Goal: Information Seeking & Learning: Learn about a topic

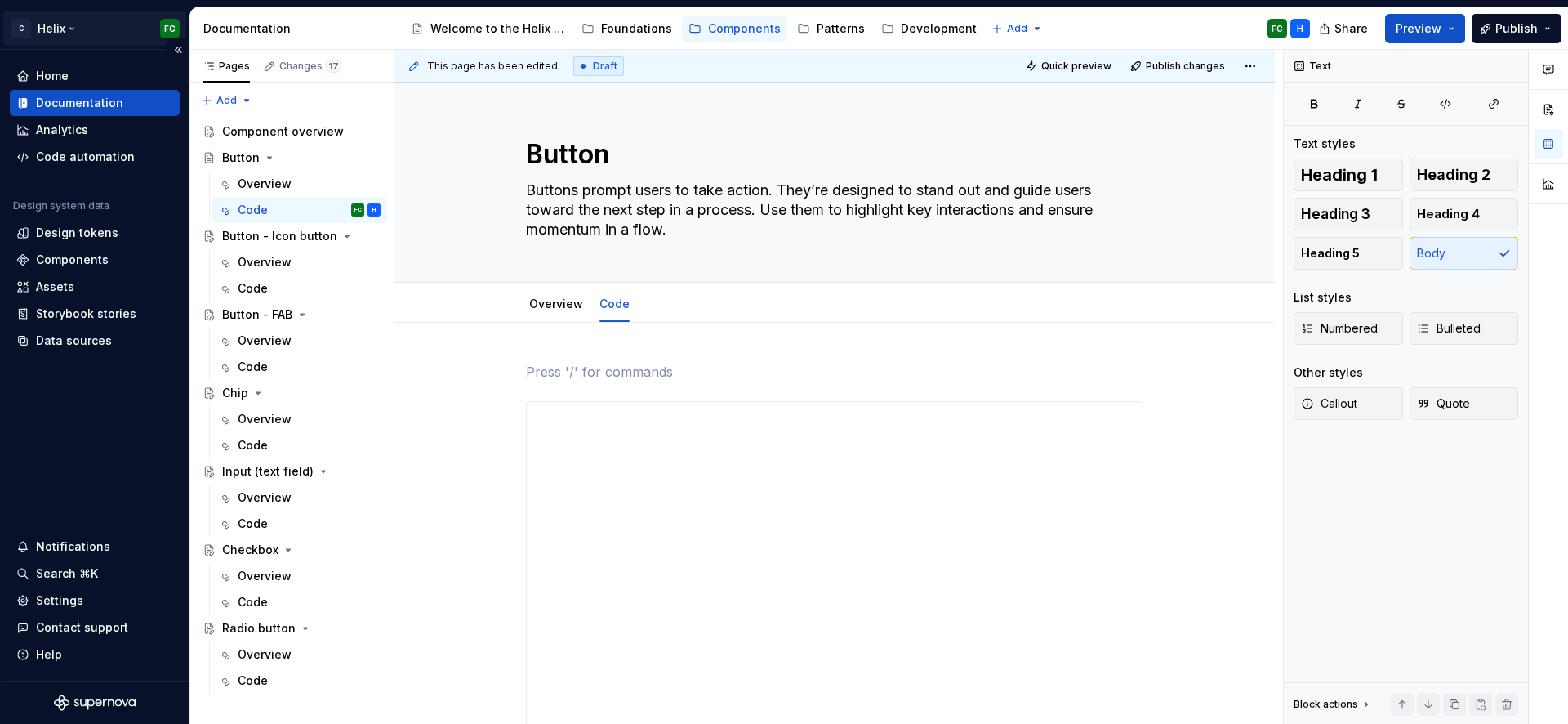
click at [45, 25] on html "C Helix FC Home Documentation Analytics Code automation Design system data Desi…" at bounding box center [784, 362] width 1568 height 724
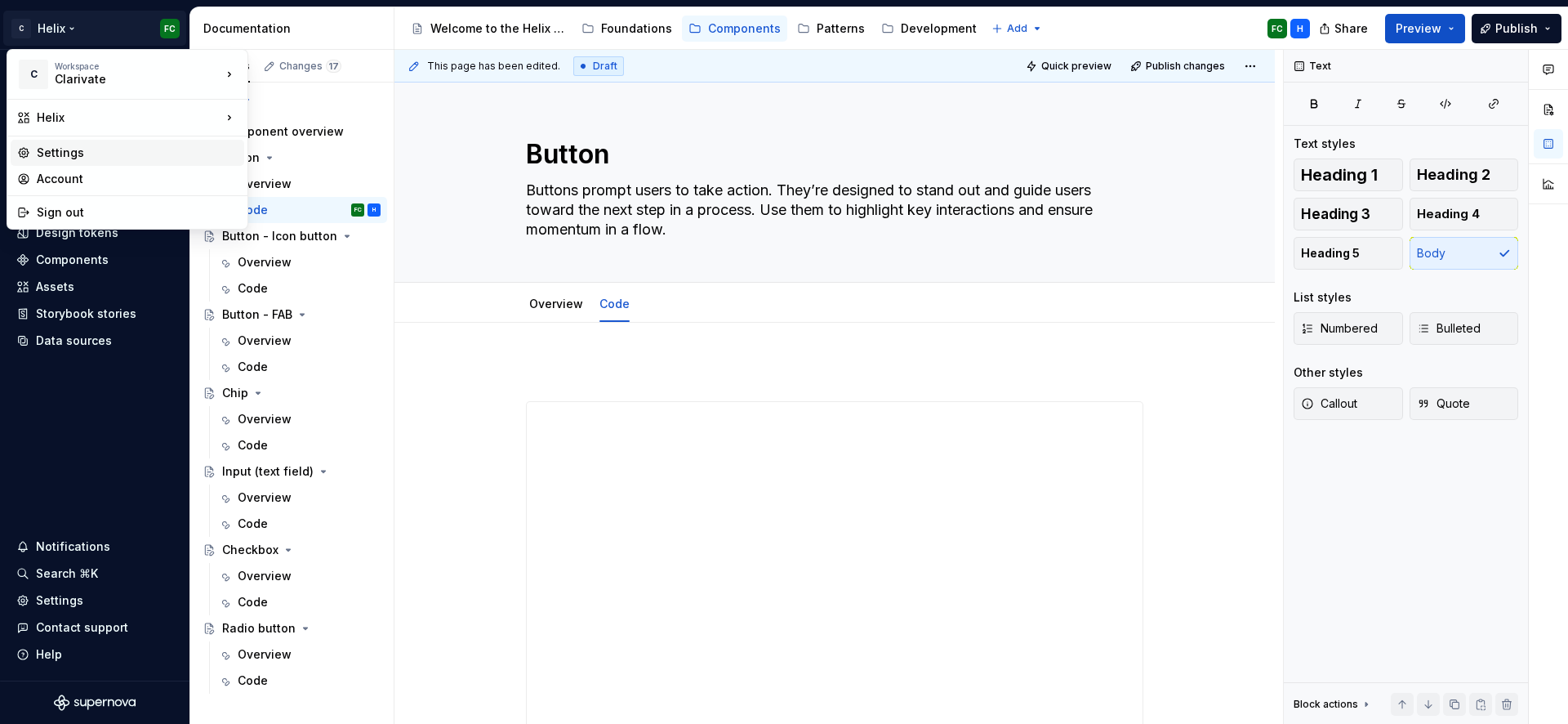
click at [53, 155] on div "Settings" at bounding box center [137, 153] width 201 height 17
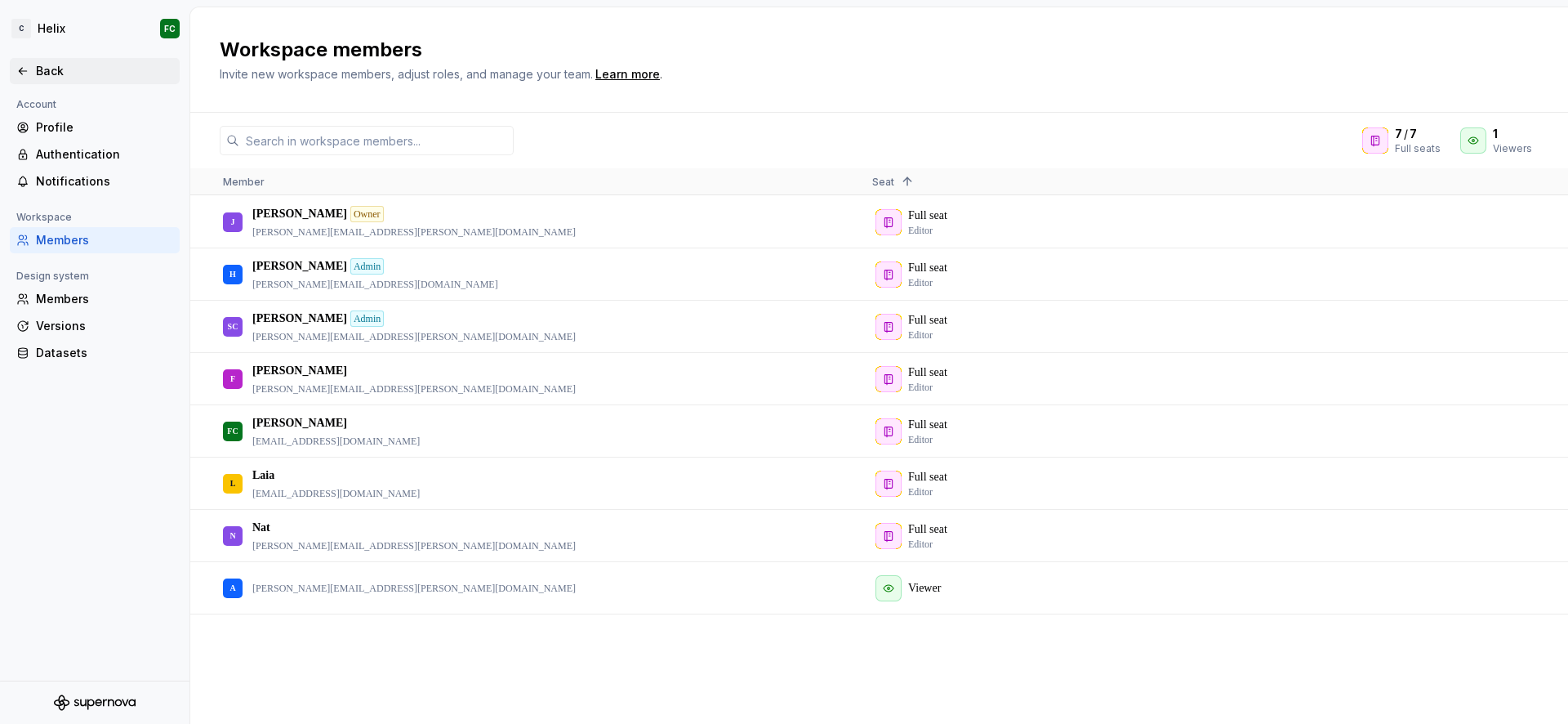
click at [19, 69] on icon at bounding box center [23, 71] width 13 height 13
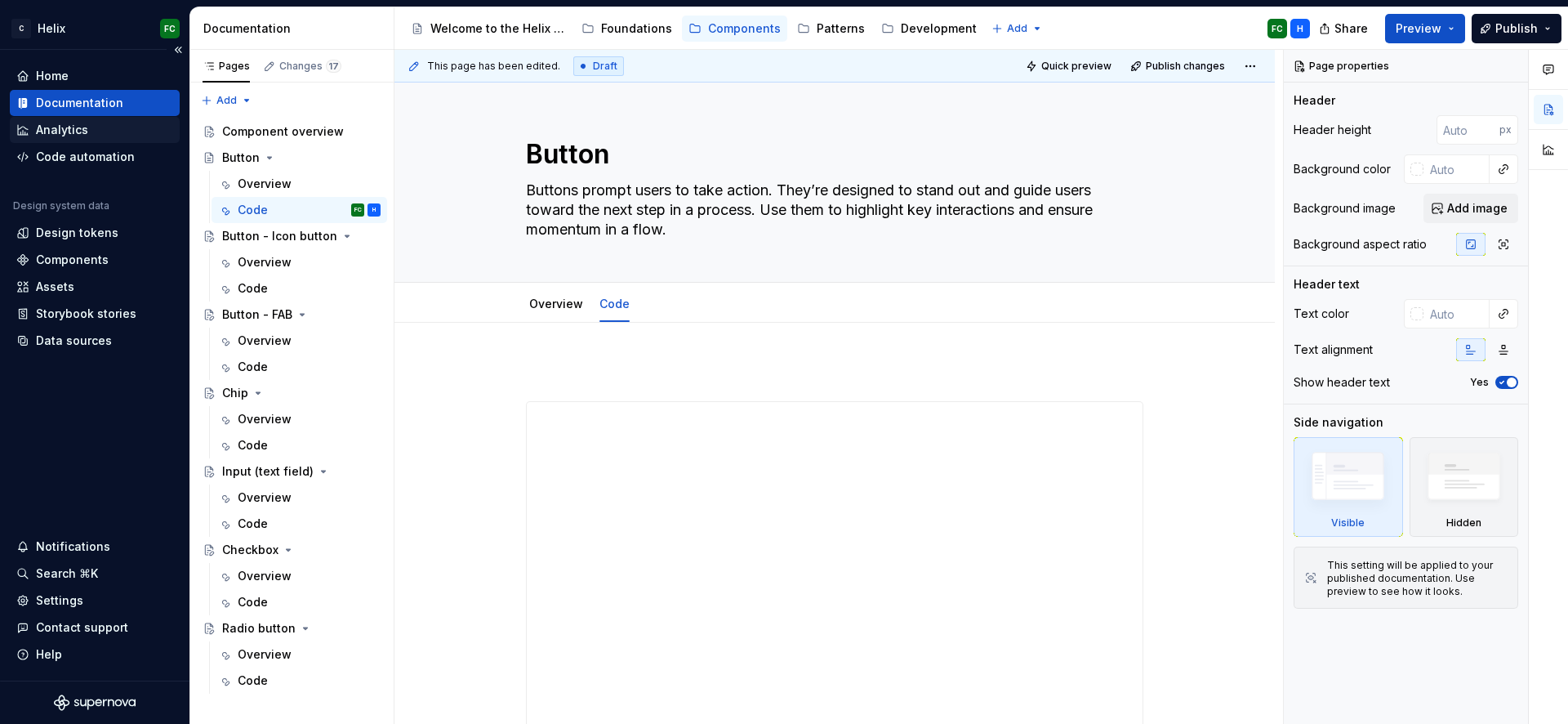
scroll to position [332, 0]
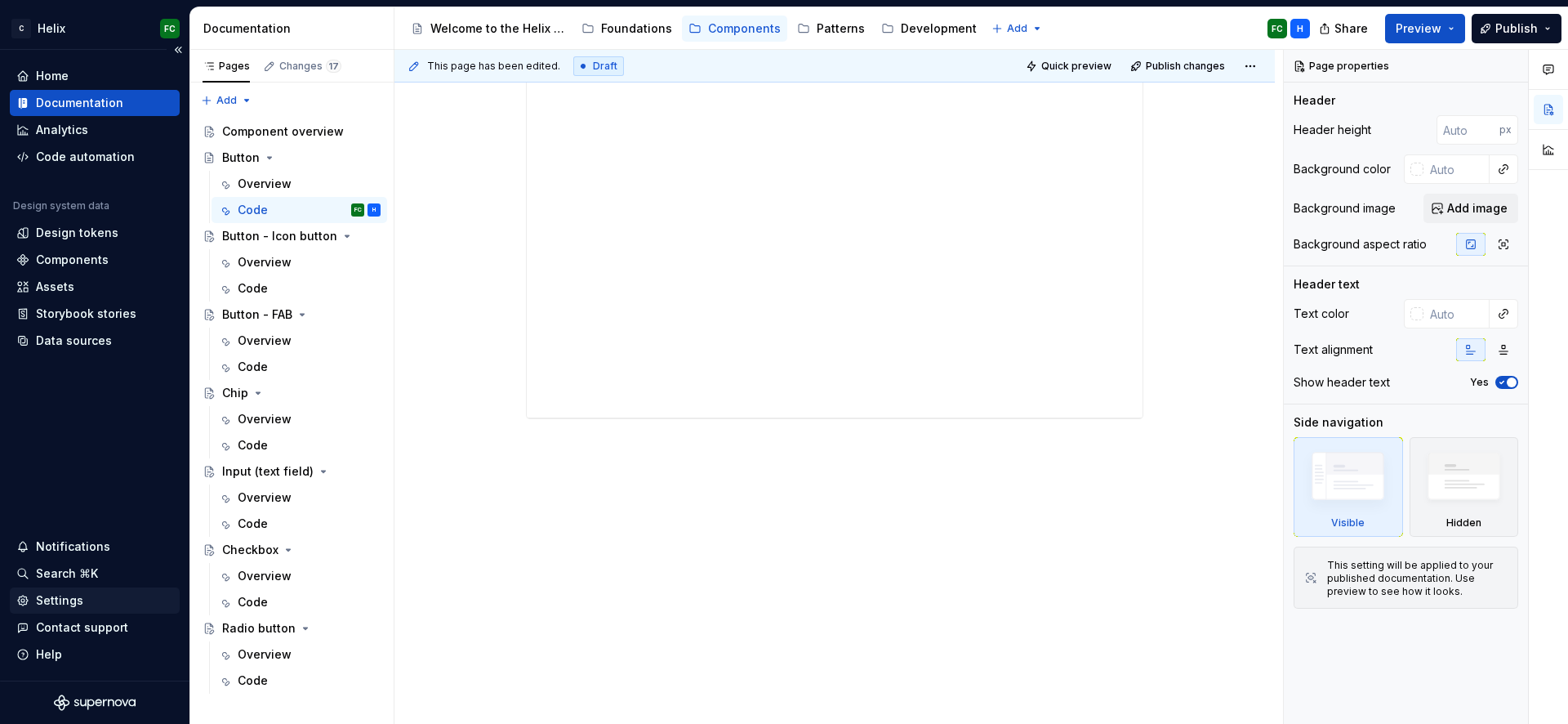
click at [72, 597] on div "Settings" at bounding box center [60, 601] width 47 height 17
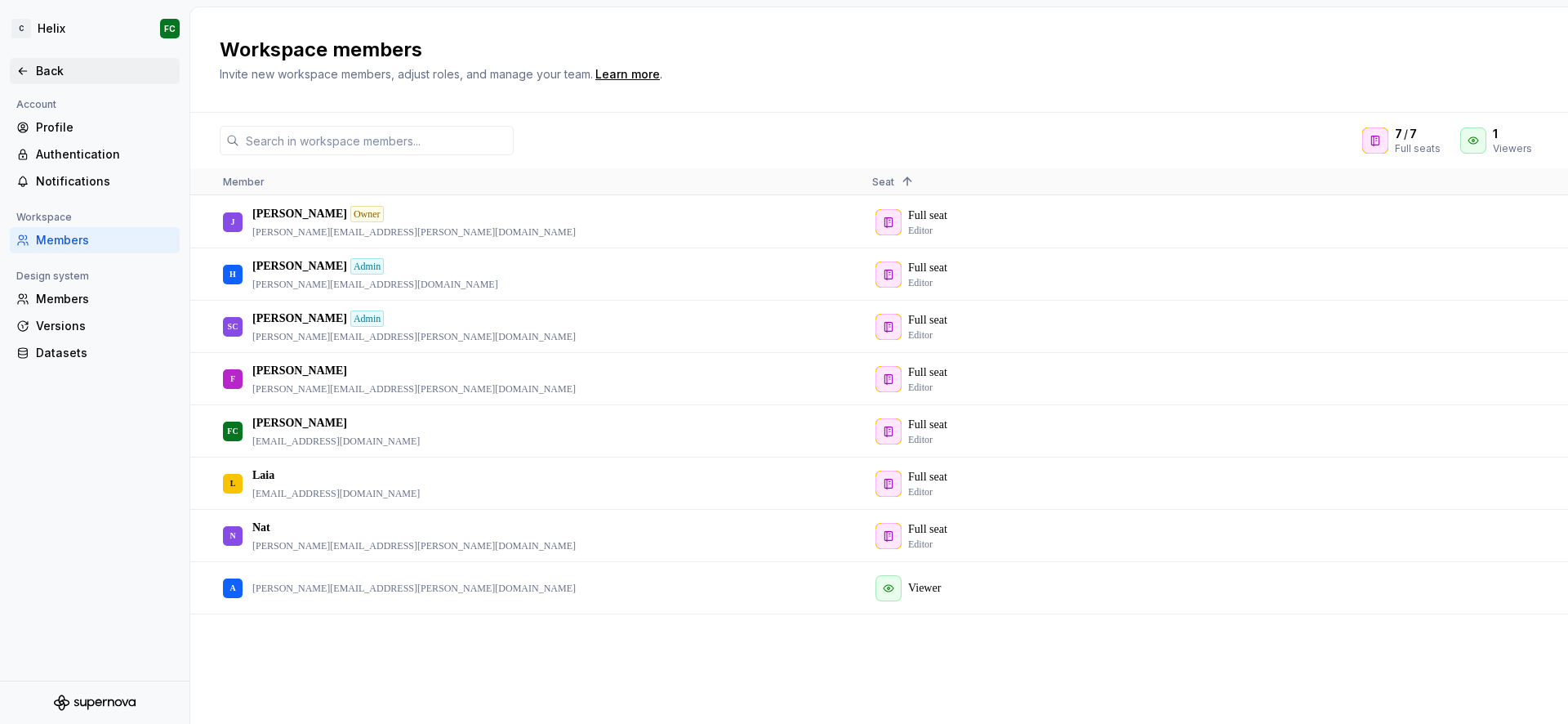
click at [64, 72] on div "Back" at bounding box center [105, 71] width 137 height 17
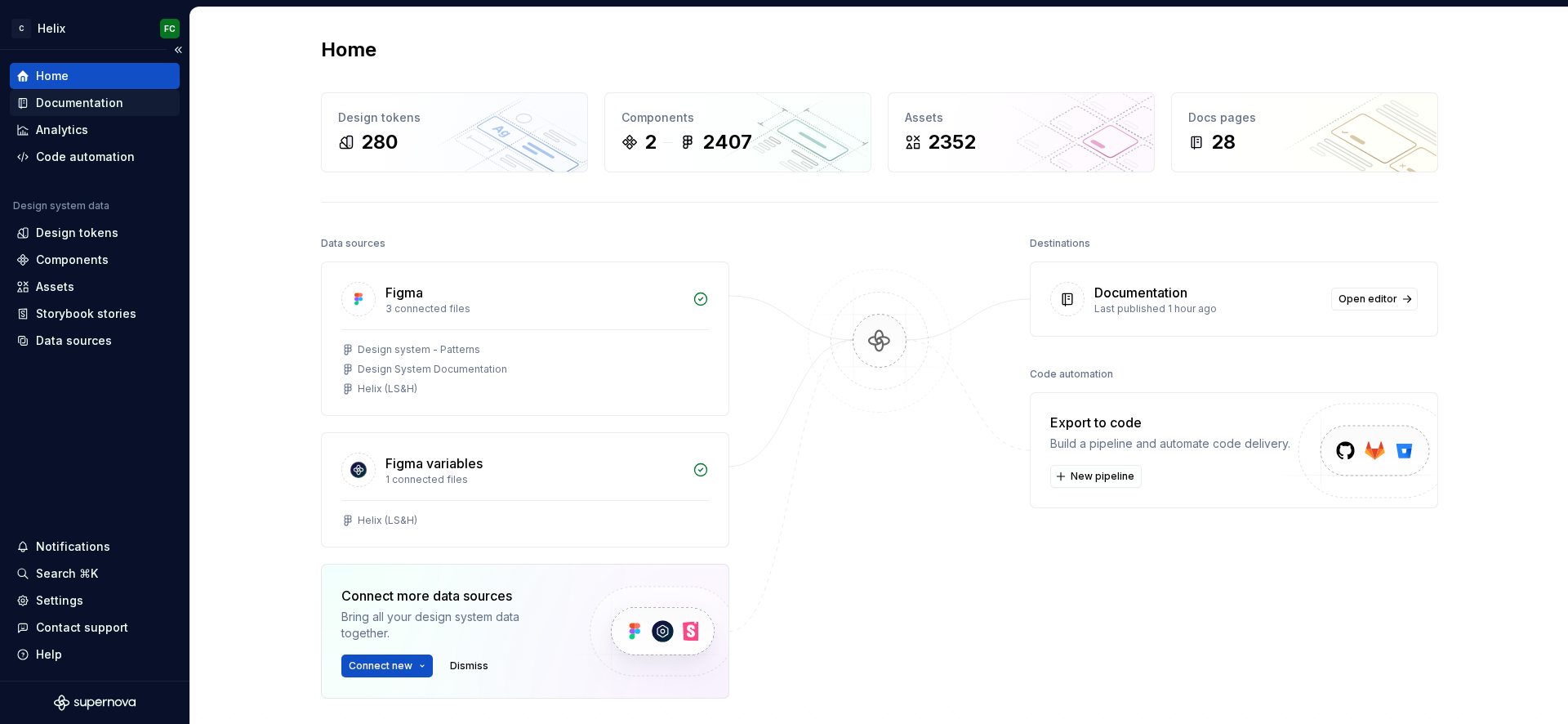
click at [51, 99] on div "Documentation" at bounding box center [79, 103] width 87 height 17
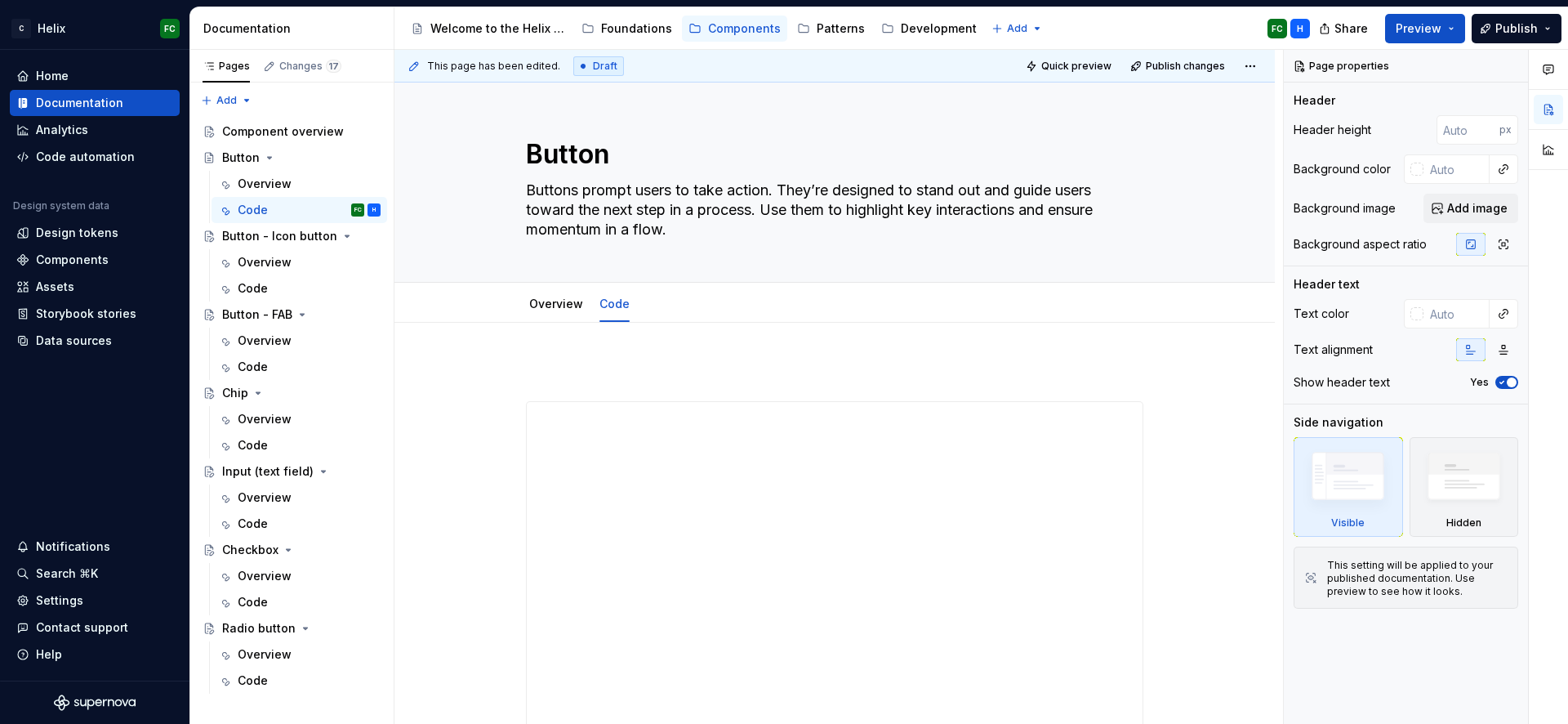
scroll to position [332, 0]
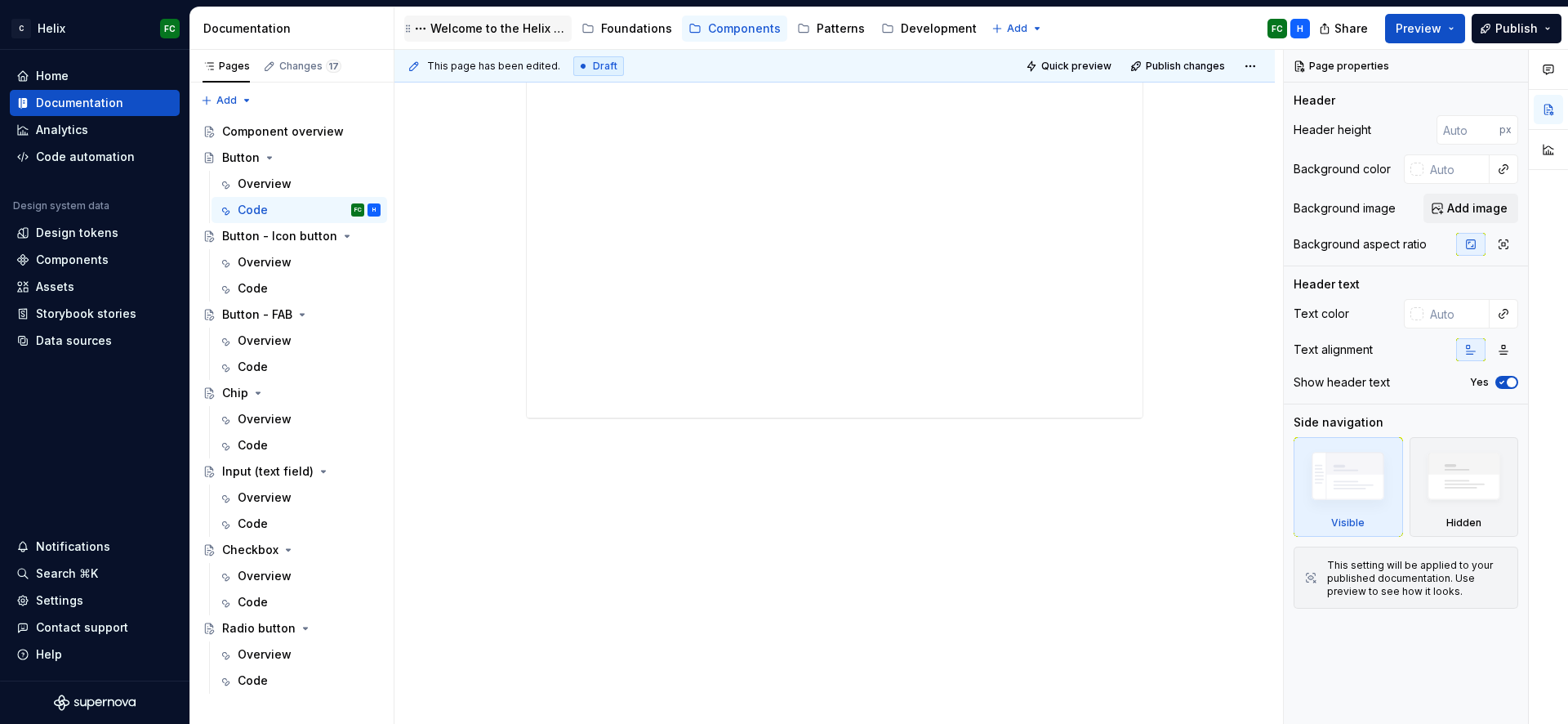
click at [534, 24] on div "Welcome to the Helix Design System" at bounding box center [499, 28] width 135 height 17
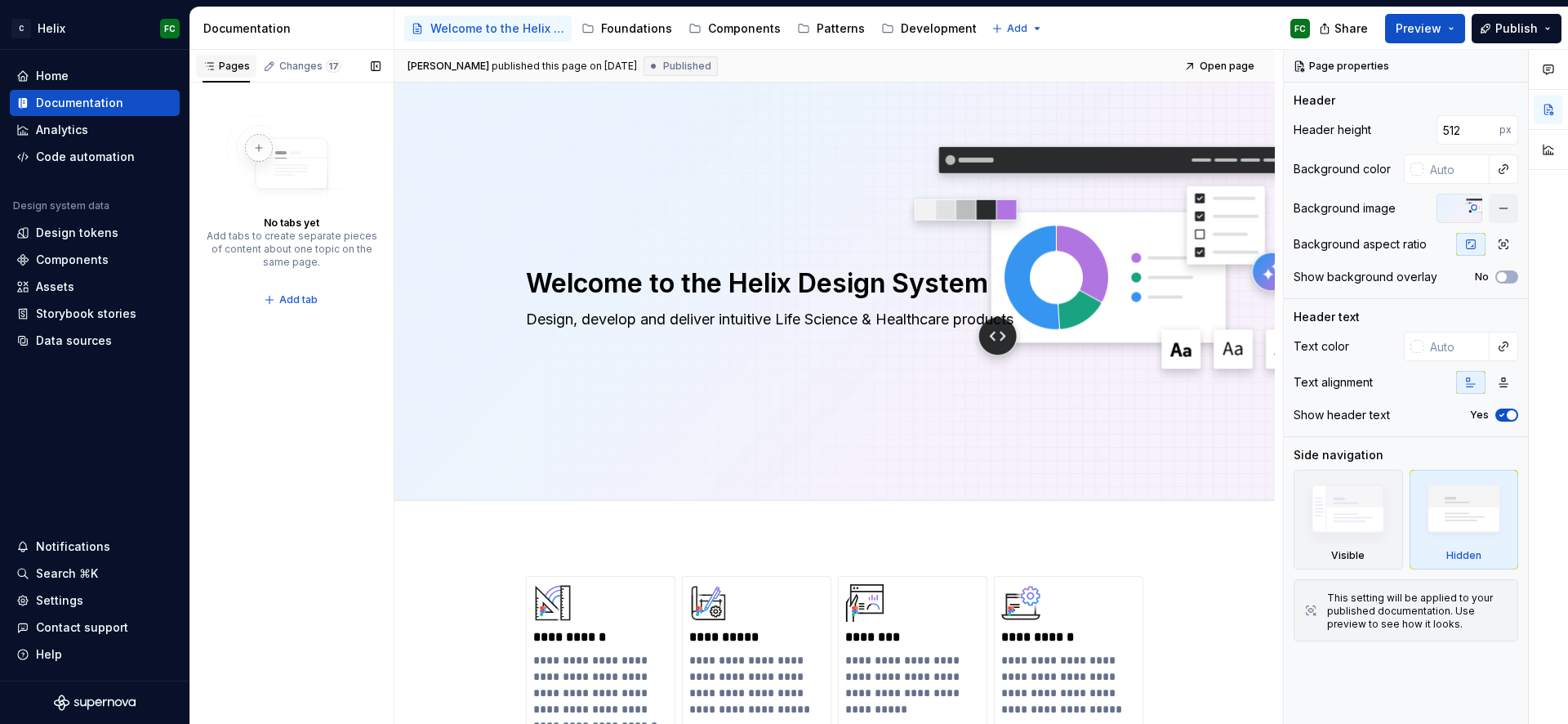
click at [248, 72] on div "Pages" at bounding box center [226, 66] width 47 height 13
click at [760, 21] on div "Components" at bounding box center [744, 28] width 72 height 17
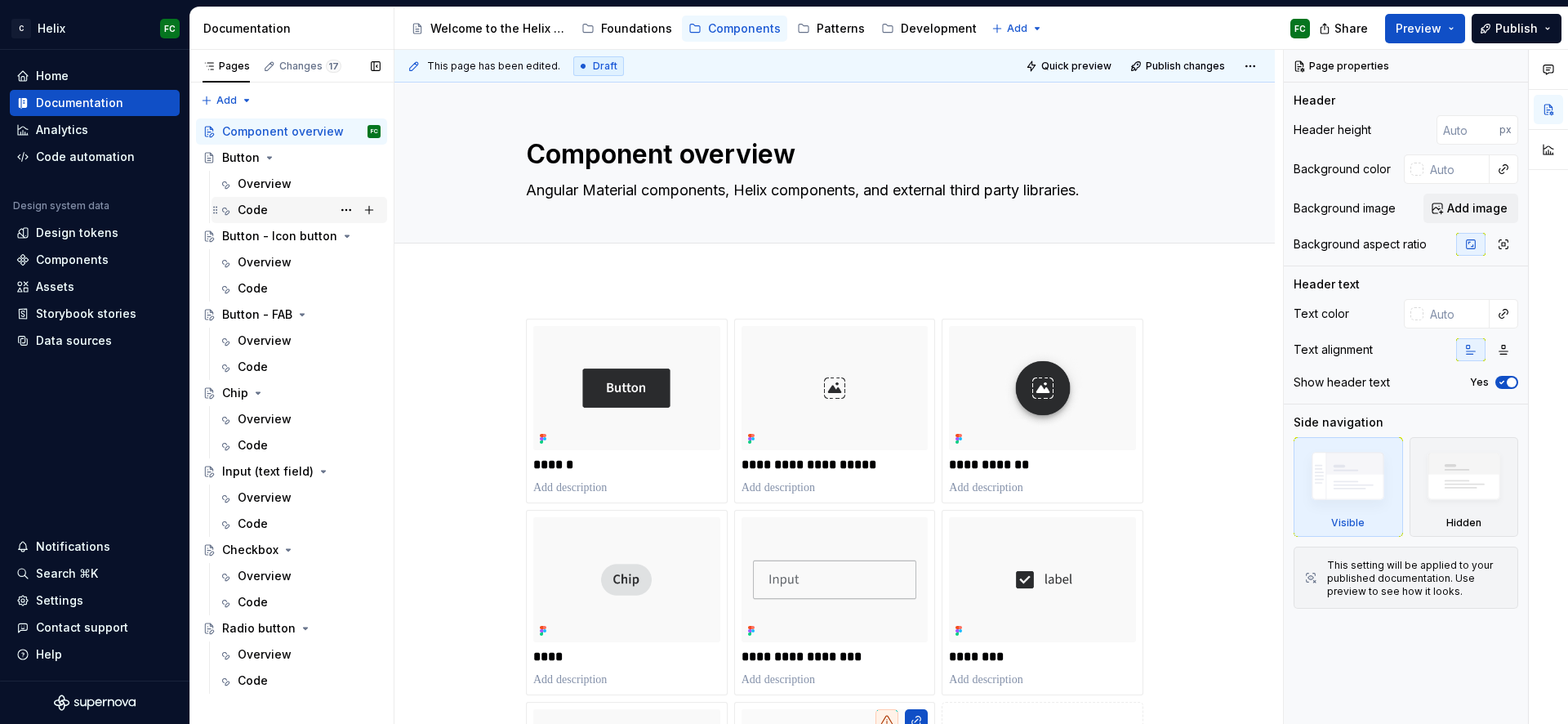
click at [289, 212] on div "Code H" at bounding box center [309, 210] width 143 height 23
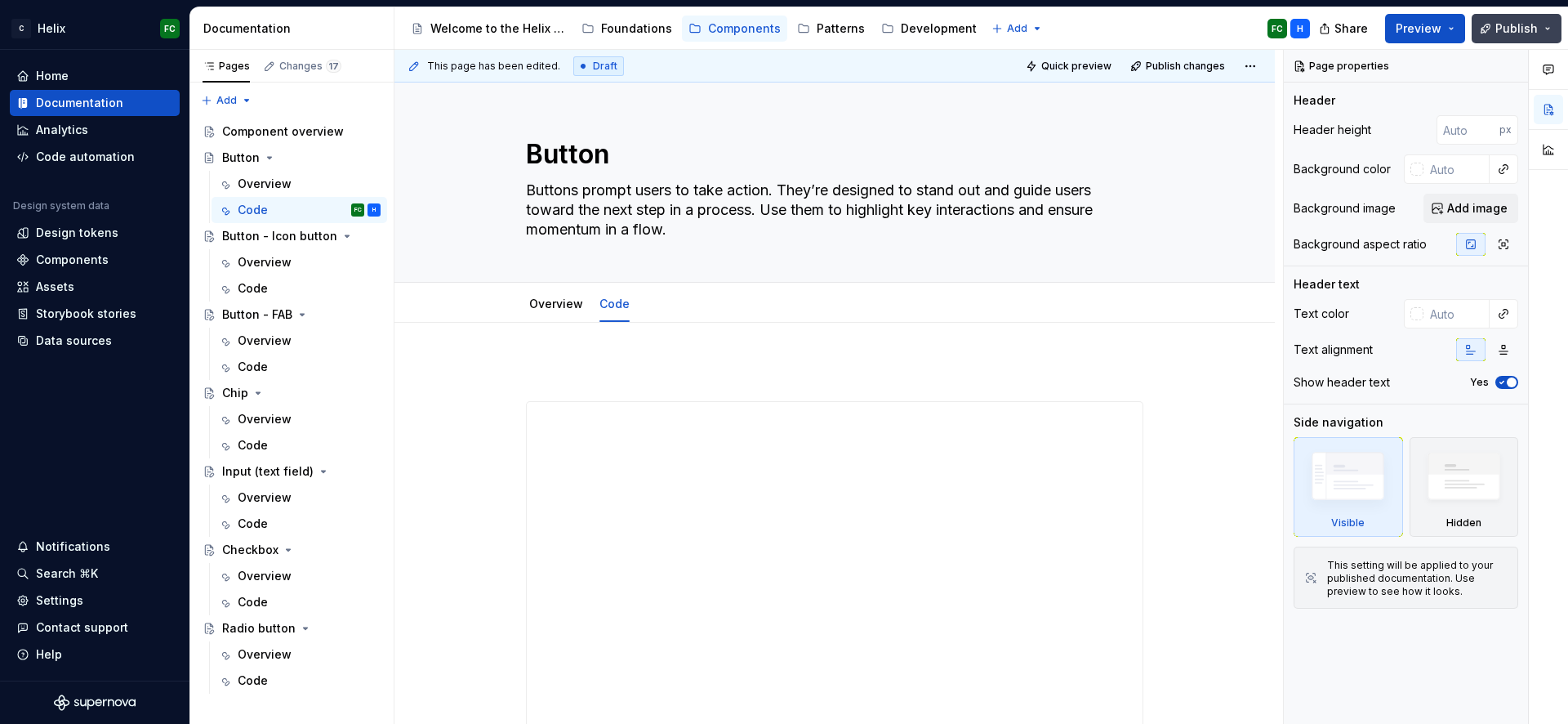
scroll to position [332, 0]
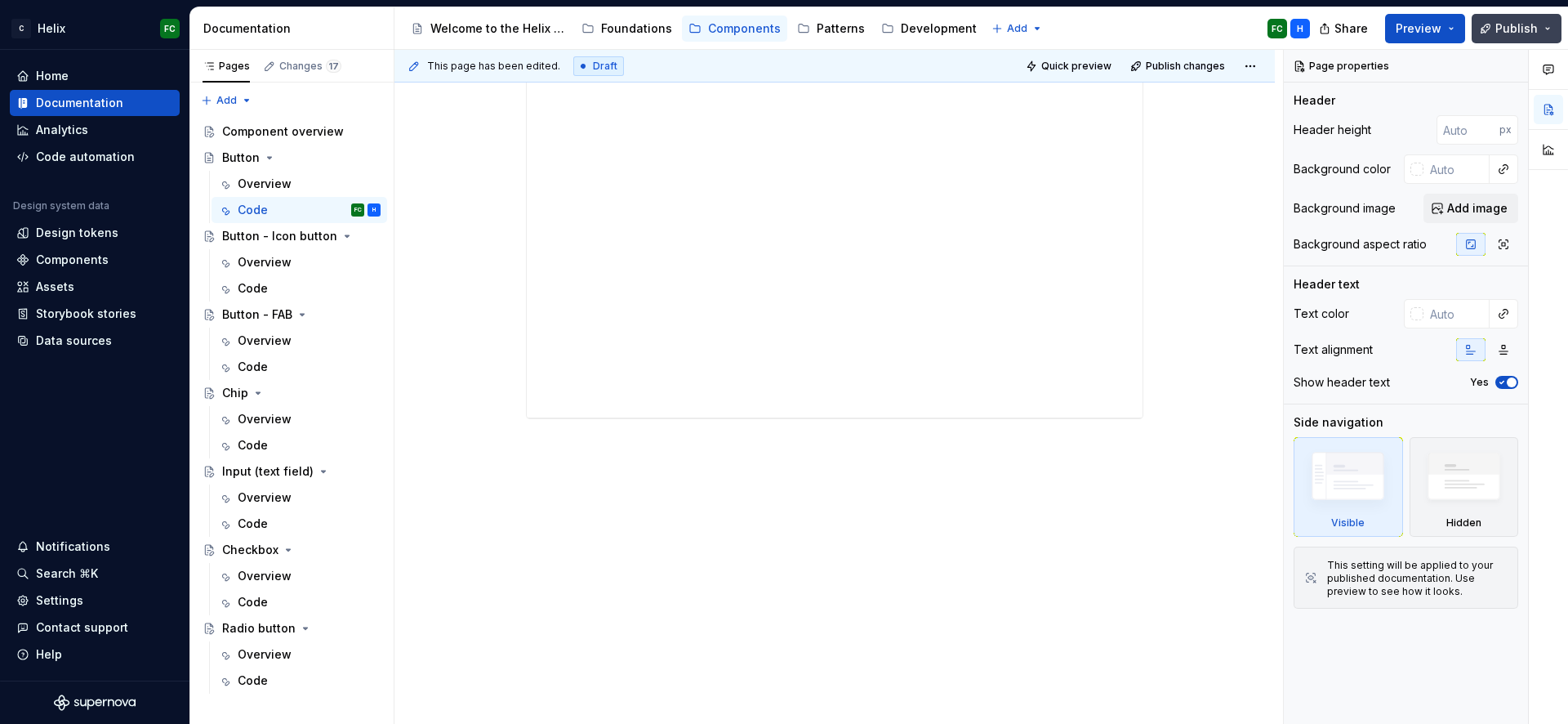
click at [1550, 24] on button "Publish" at bounding box center [1517, 28] width 90 height 29
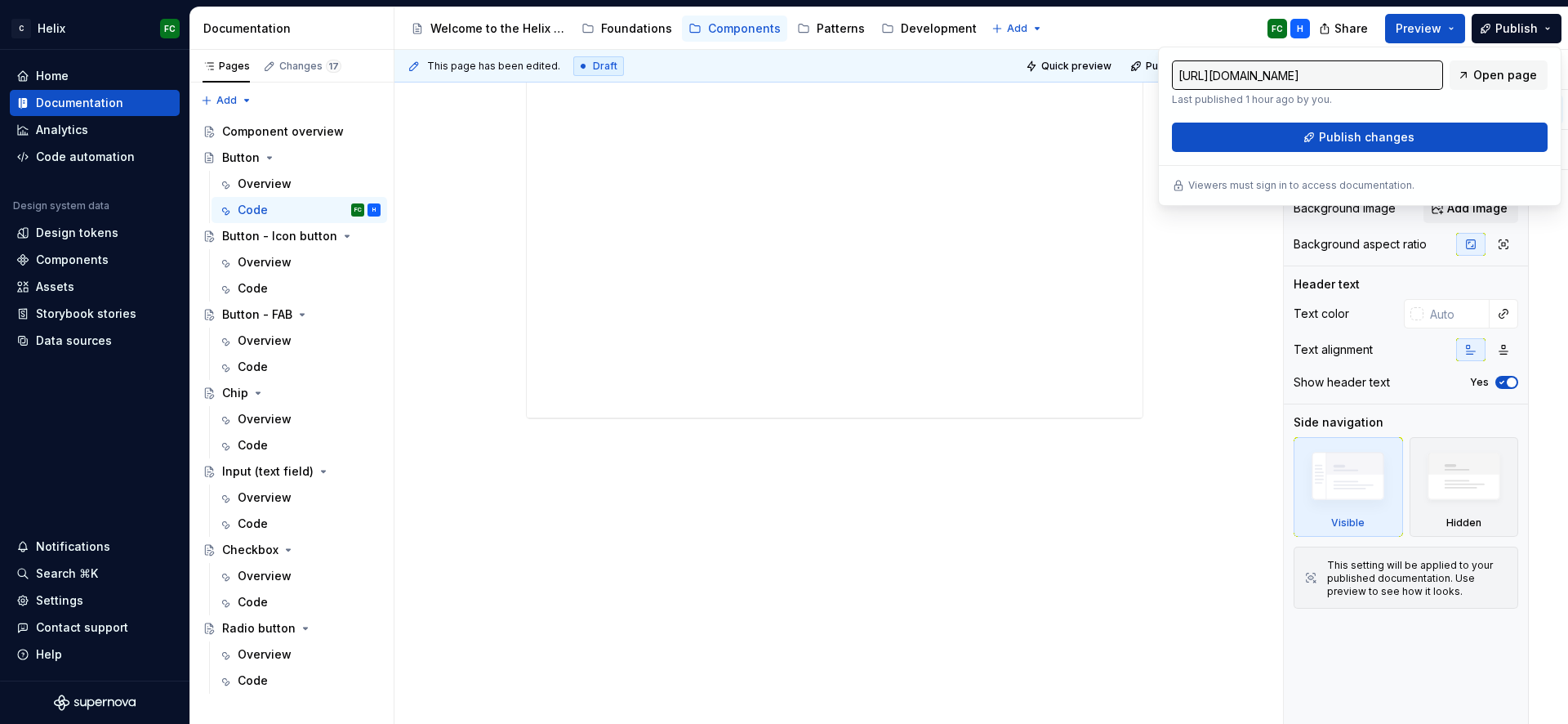
click at [1145, 23] on div "Accessibility guide for tree Page tree. Navigate the tree with the arrow keys. …" at bounding box center [859, 28] width 928 height 42
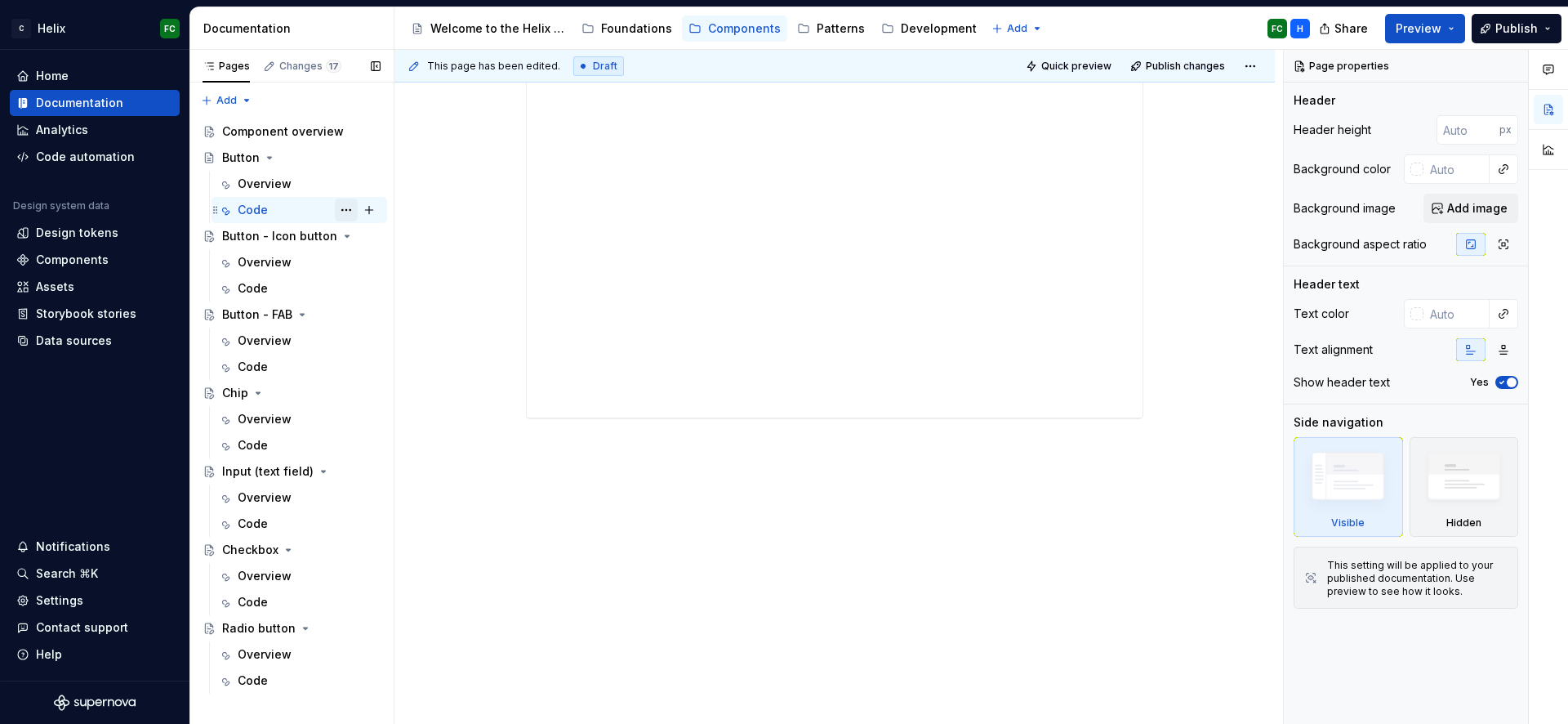
click at [344, 212] on button "Page tree" at bounding box center [346, 210] width 23 height 23
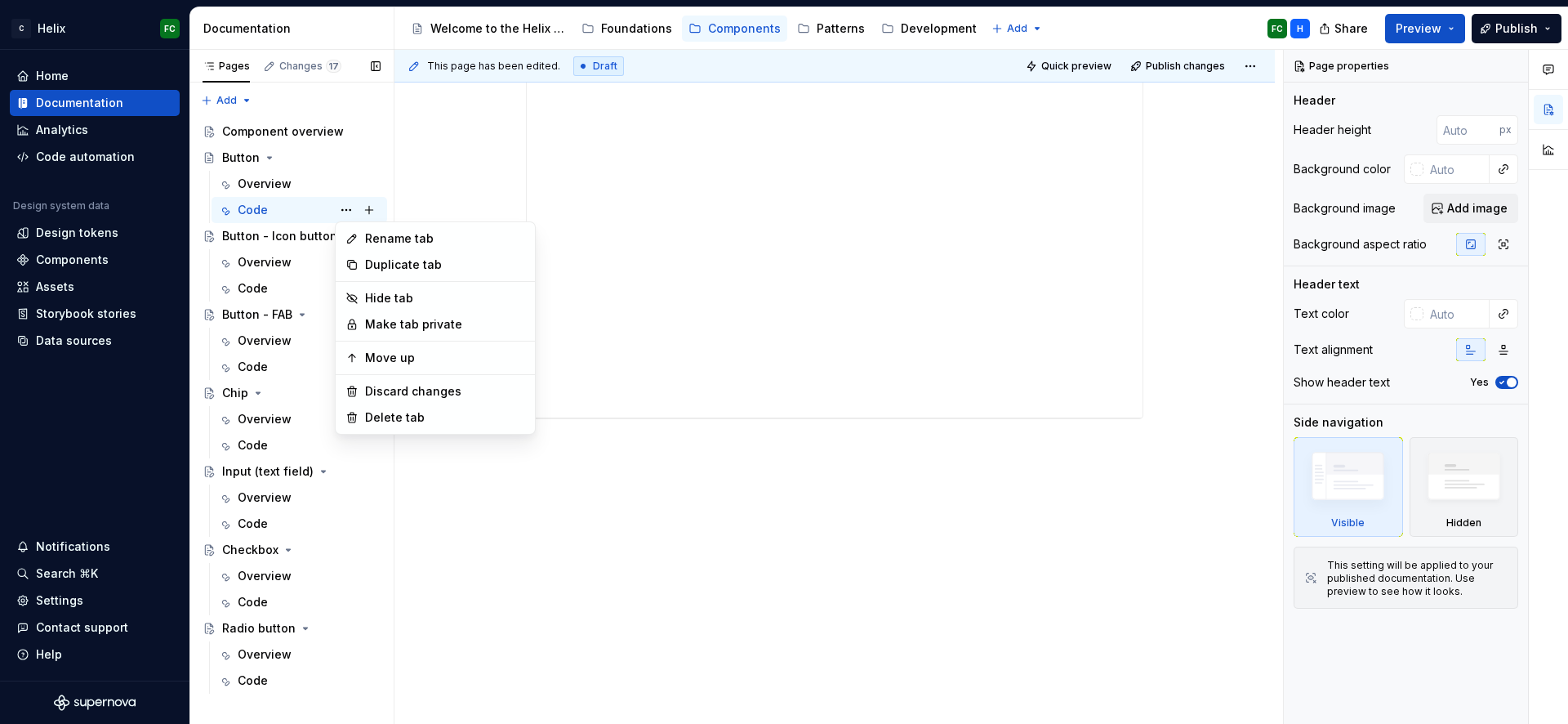
click at [266, 160] on div "Pages Changes 17 Add Accessibility guide for tree Page tree. Navigate the tree …" at bounding box center [292, 387] width 205 height 675
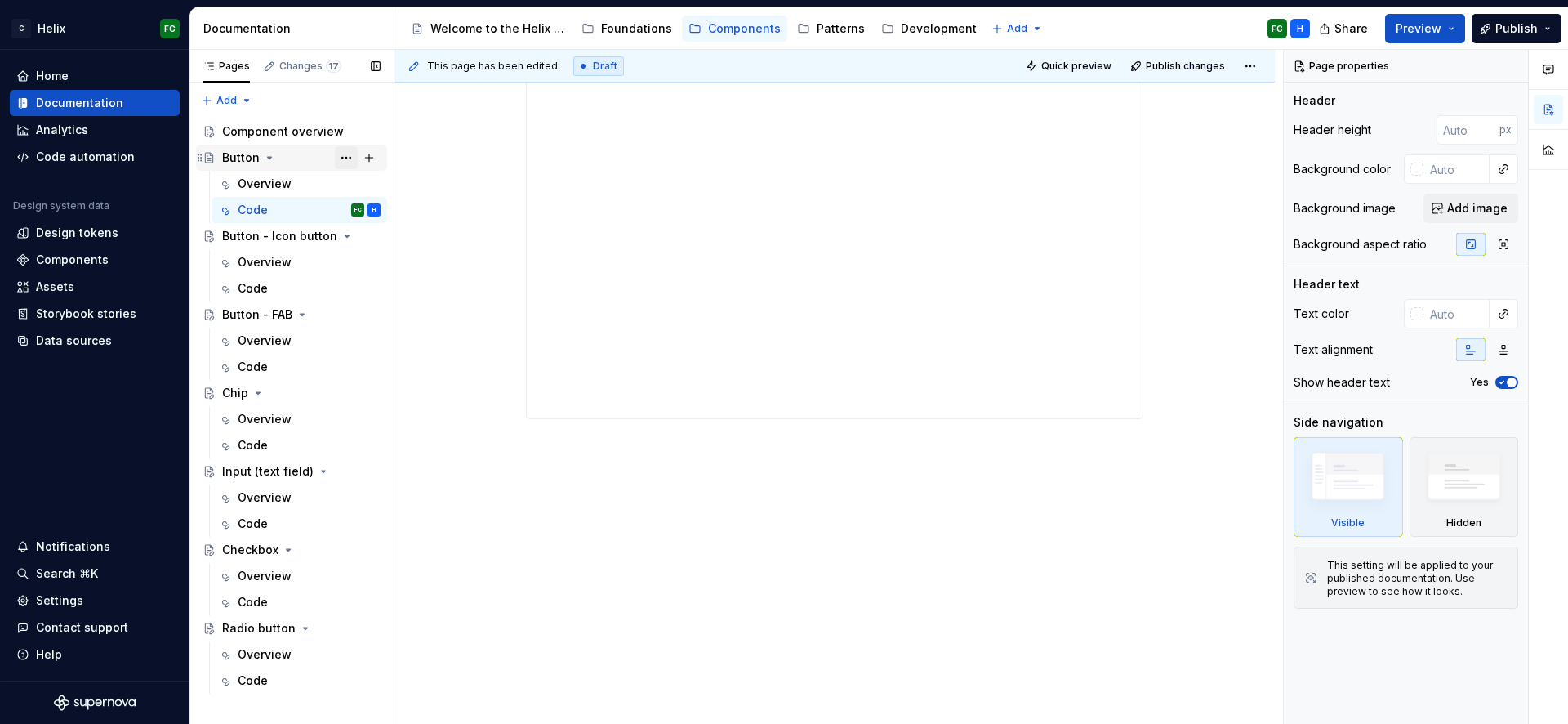
click at [349, 156] on button "Page tree" at bounding box center [346, 157] width 23 height 23
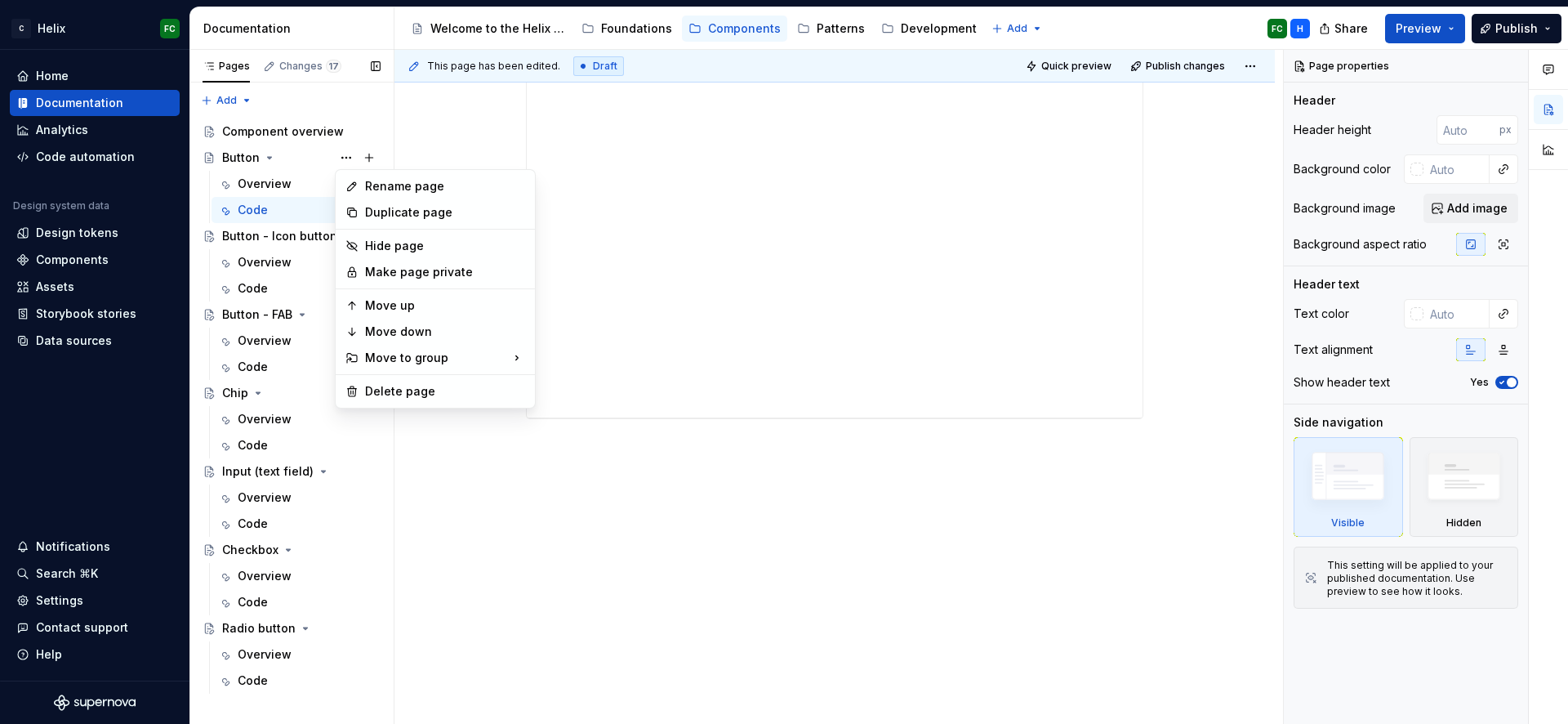
click at [330, 86] on div "Pages Changes 17 Add Accessibility guide for tree Page tree. Navigate the tree …" at bounding box center [292, 387] width 205 height 675
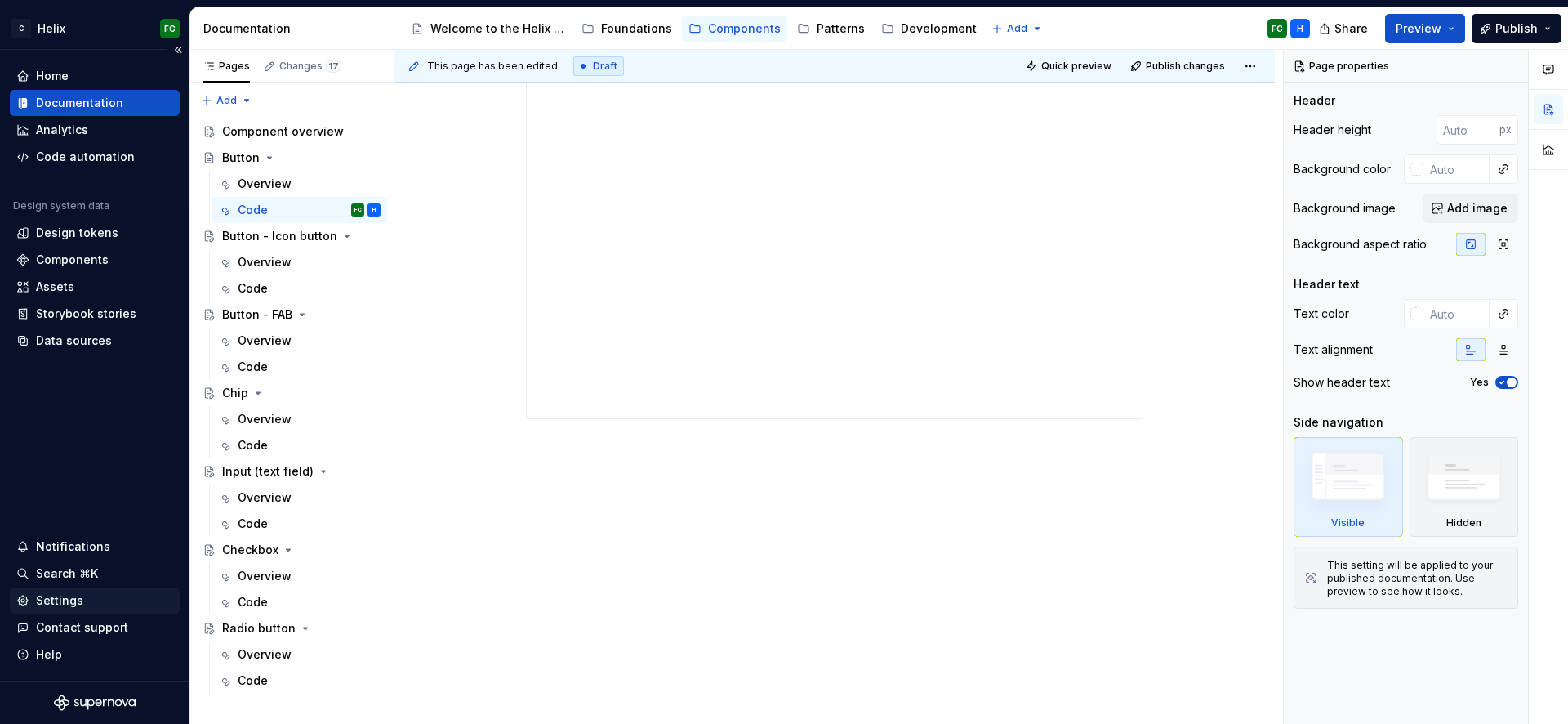
click at [73, 608] on div "Settings" at bounding box center [60, 601] width 47 height 17
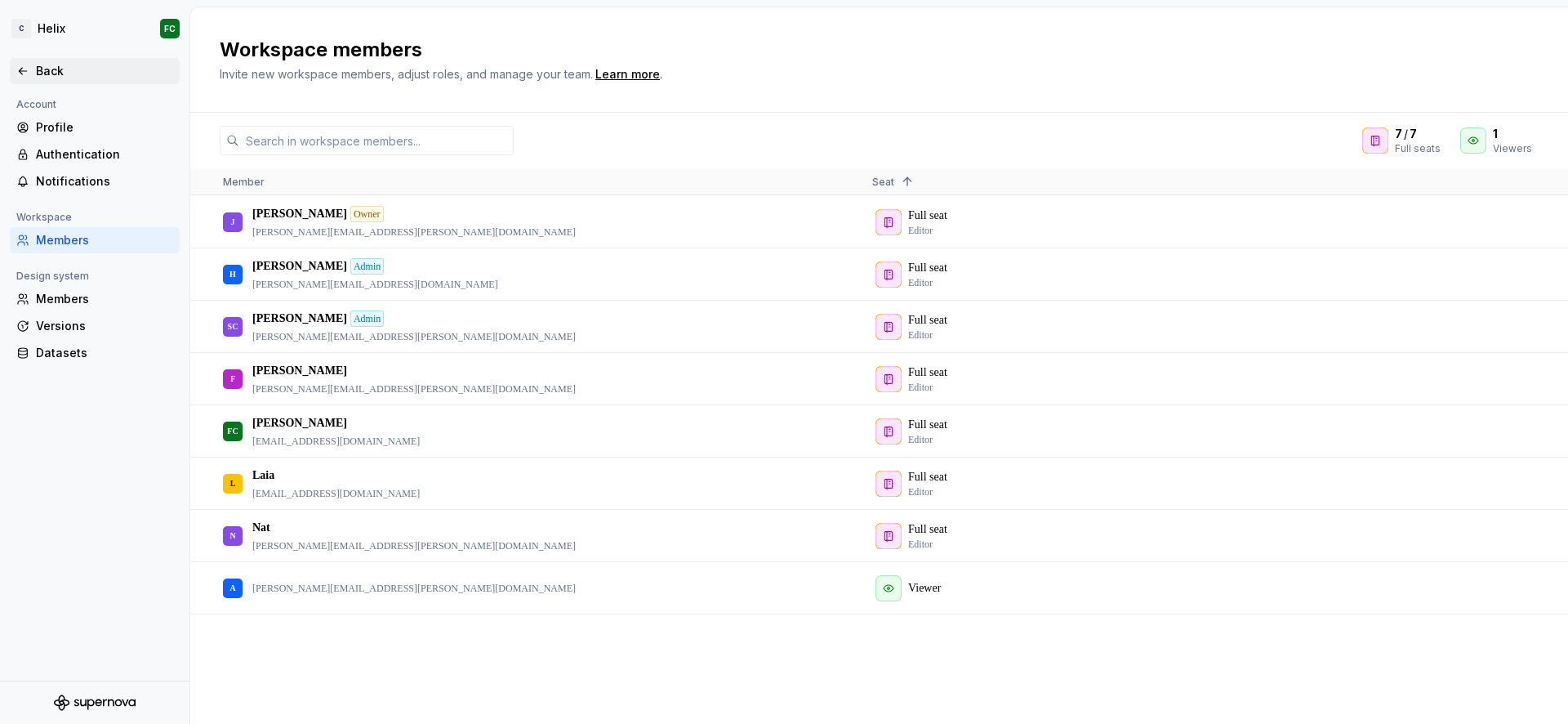
click at [62, 67] on div "Back" at bounding box center [105, 71] width 137 height 17
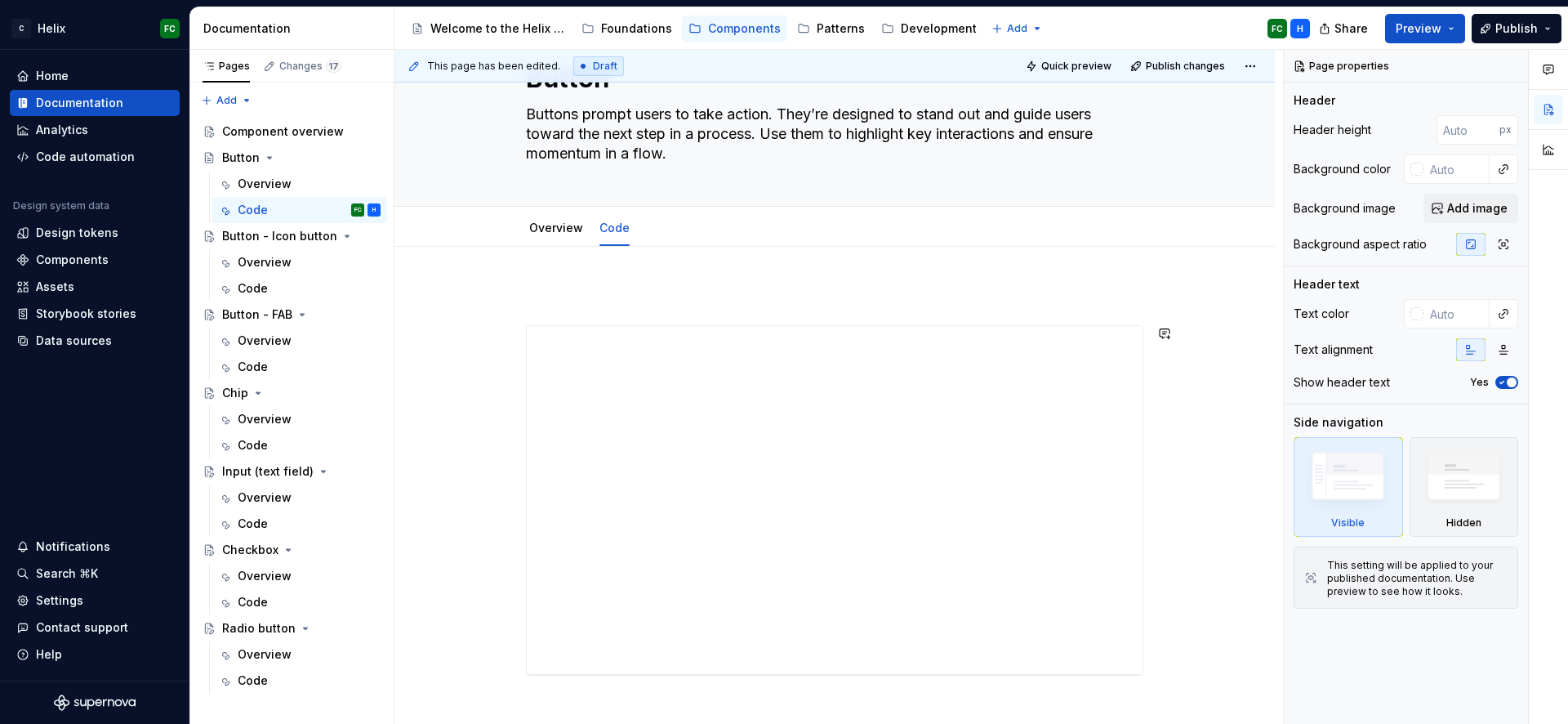
scroll to position [89, 0]
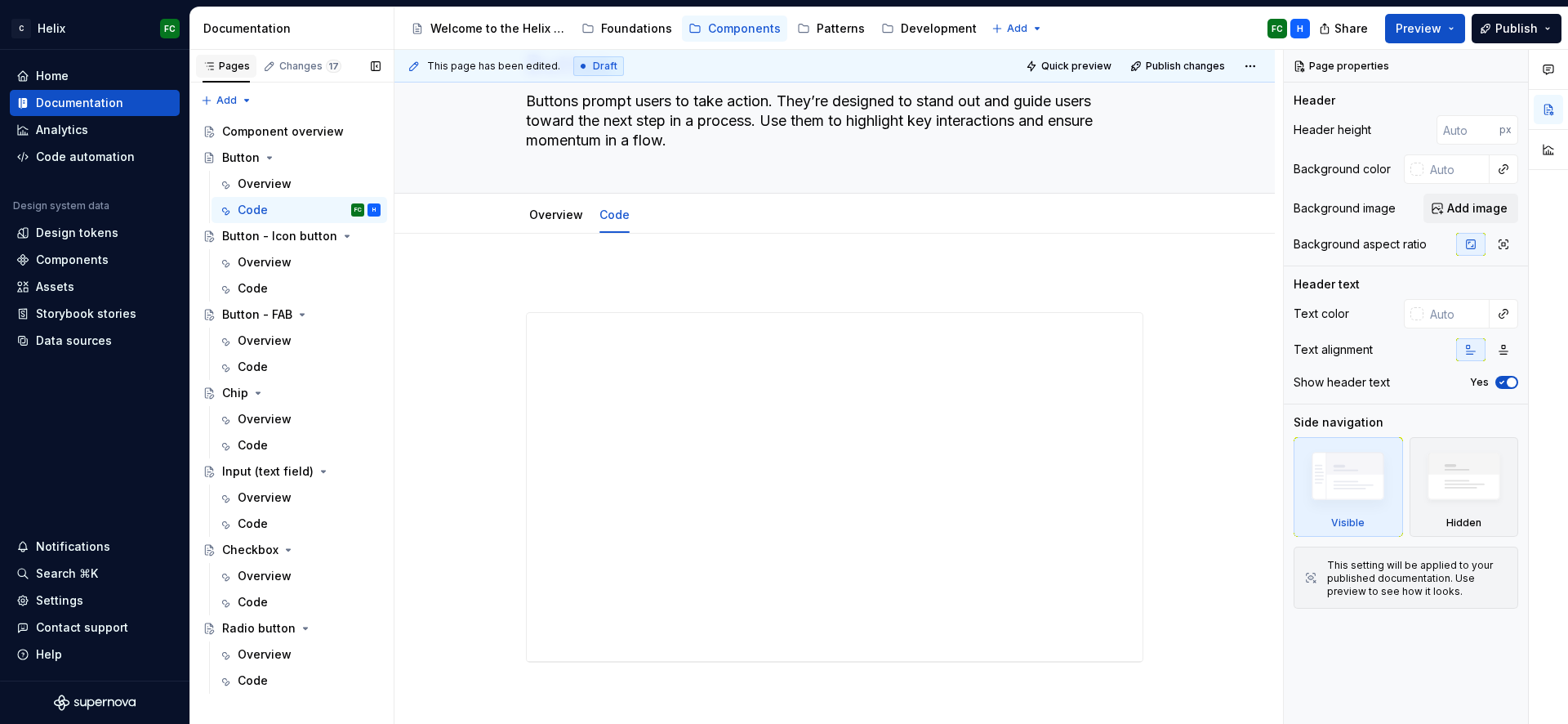
click at [229, 69] on div "Pages" at bounding box center [226, 66] width 47 height 13
click at [87, 97] on div "Documentation" at bounding box center [79, 103] width 87 height 17
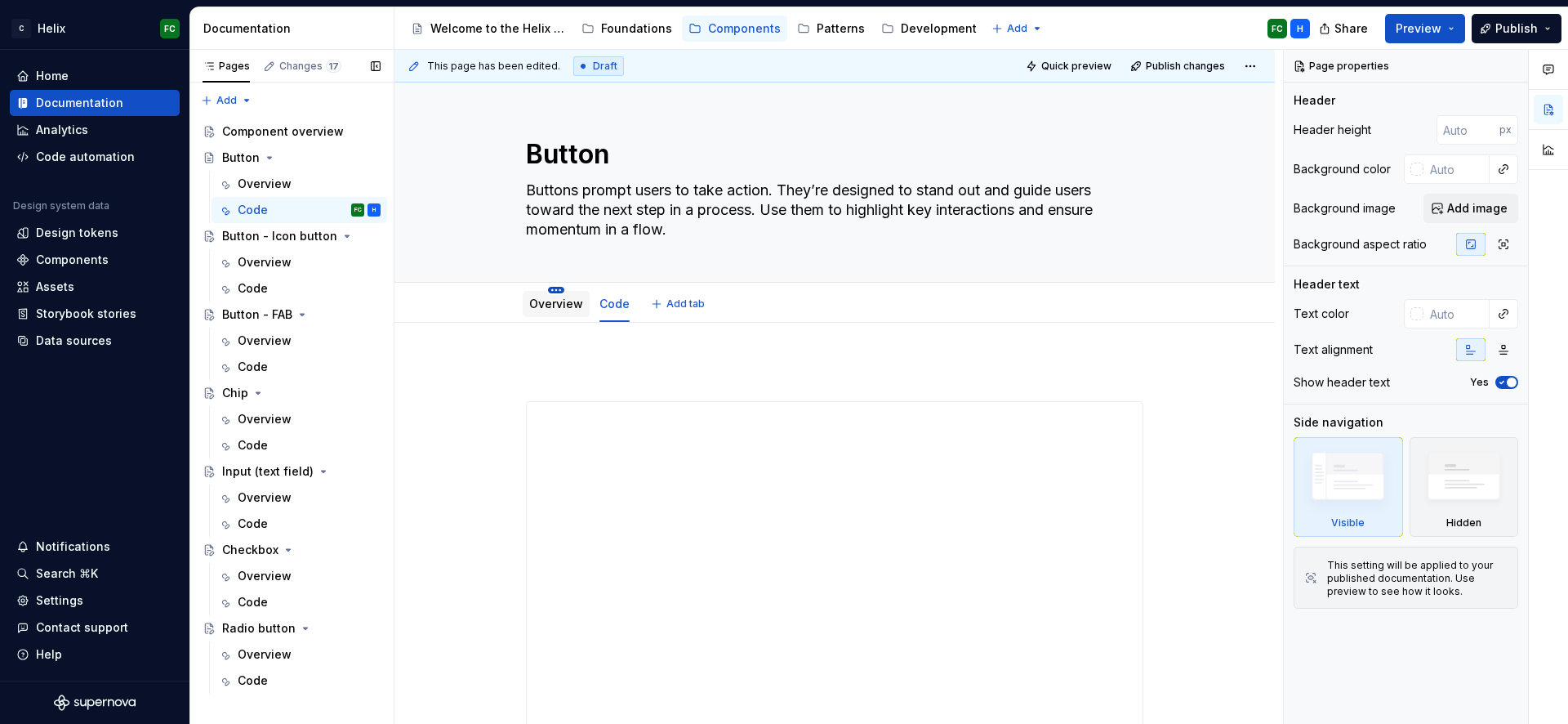
click at [559, 292] on html "C Helix FC Home Documentation Analytics Code automation Design system data Desi…" at bounding box center [784, 362] width 1568 height 724
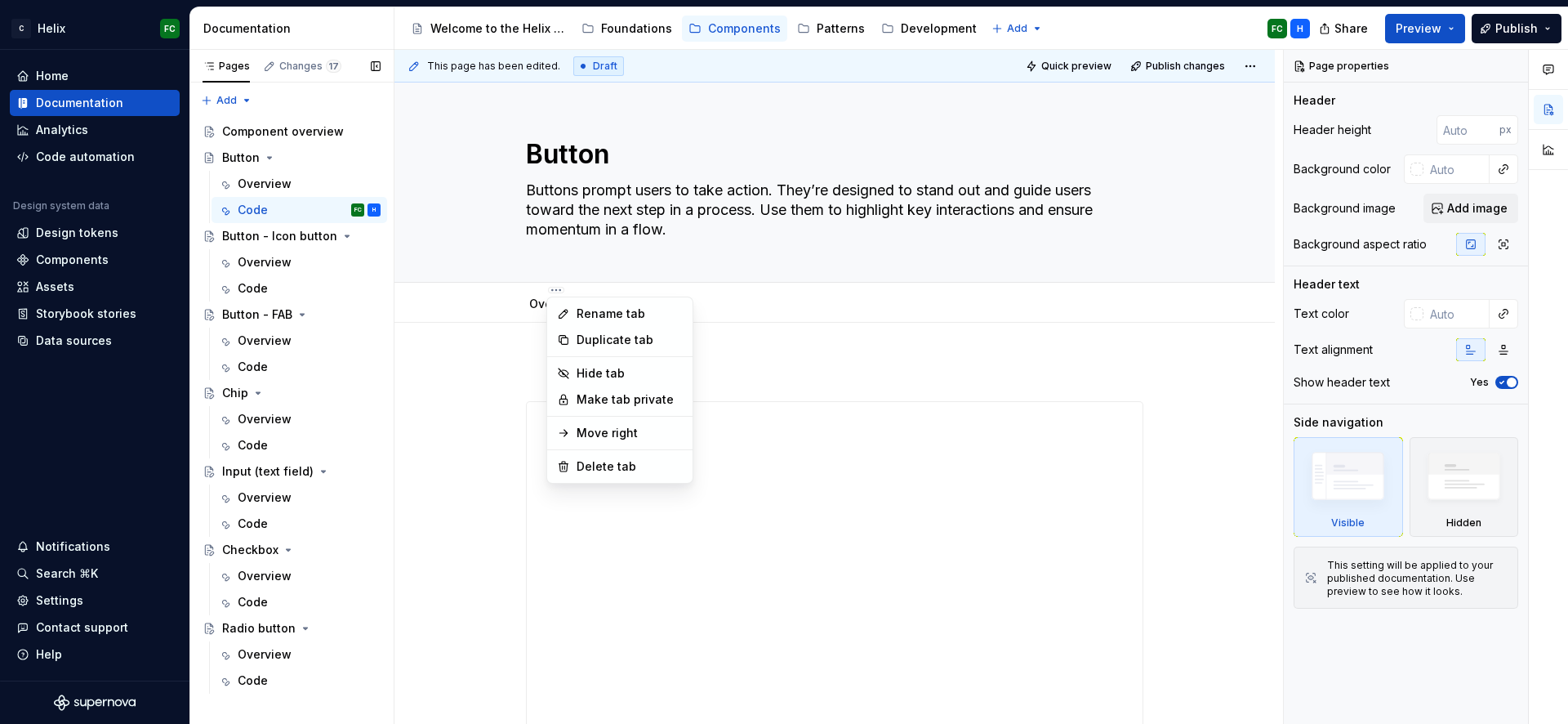
click at [1045, 343] on html "C Helix FC Home Documentation Analytics Code automation Design system data Desi…" at bounding box center [784, 362] width 1568 height 724
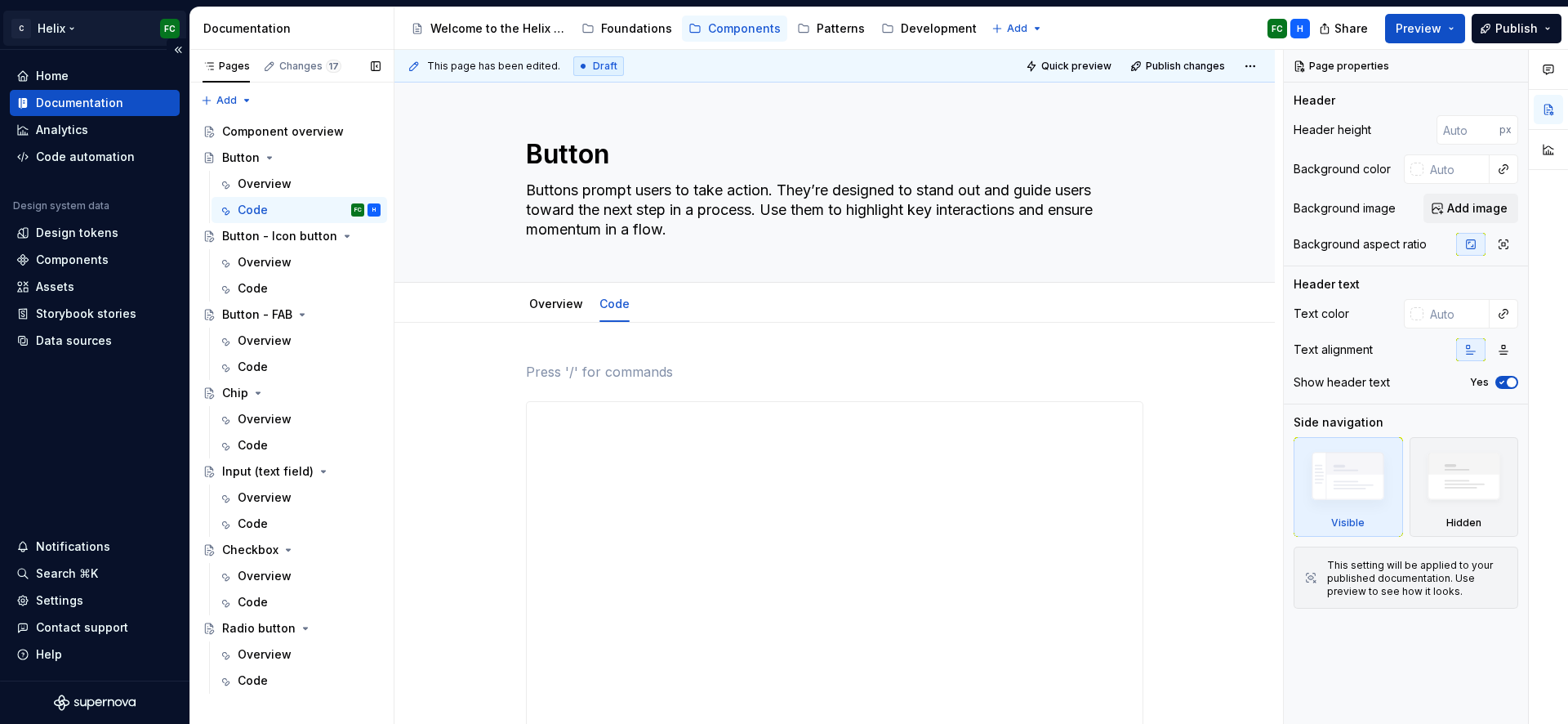
click at [81, 37] on html "C Helix FC Home Documentation Analytics Code automation Design system data Desi…" at bounding box center [784, 362] width 1568 height 724
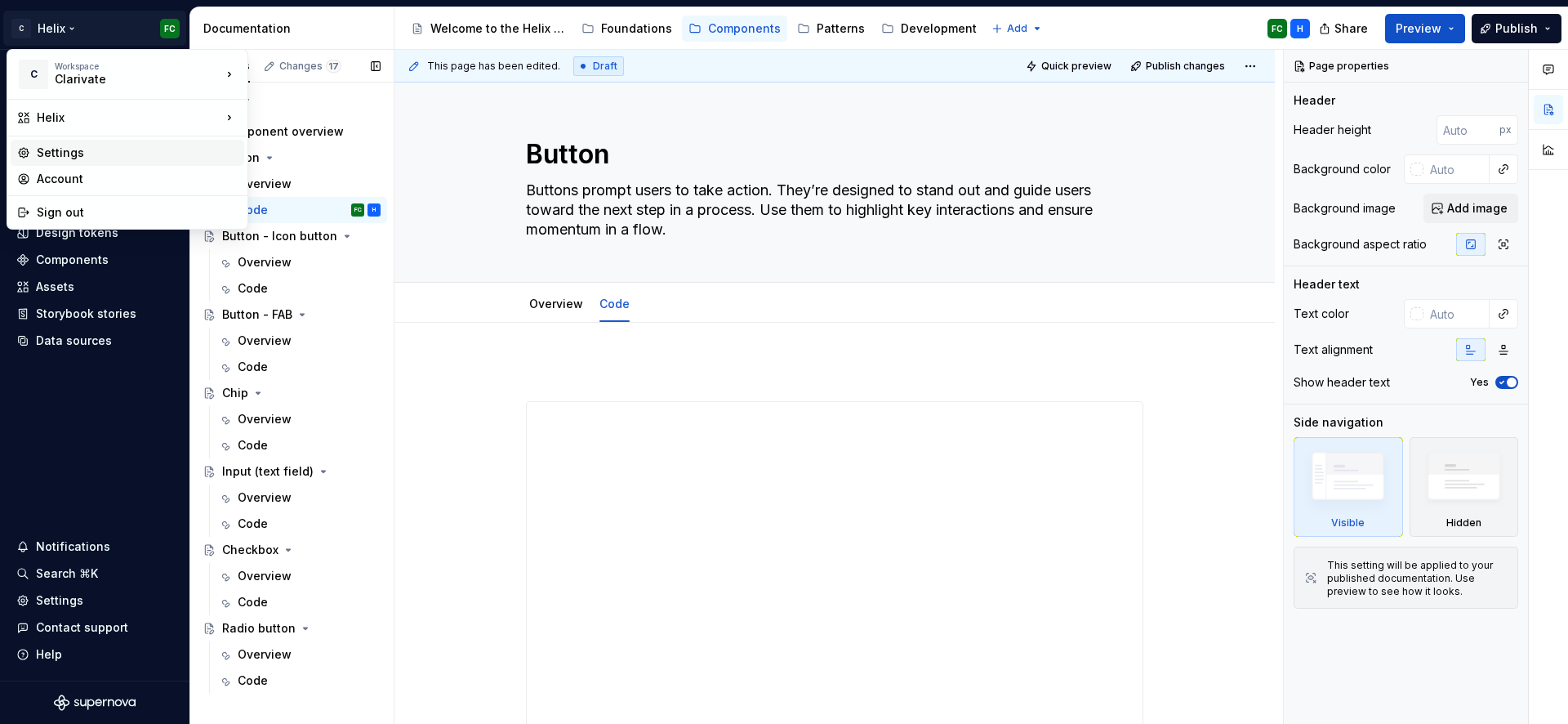
click at [71, 150] on div "Settings" at bounding box center [137, 153] width 201 height 17
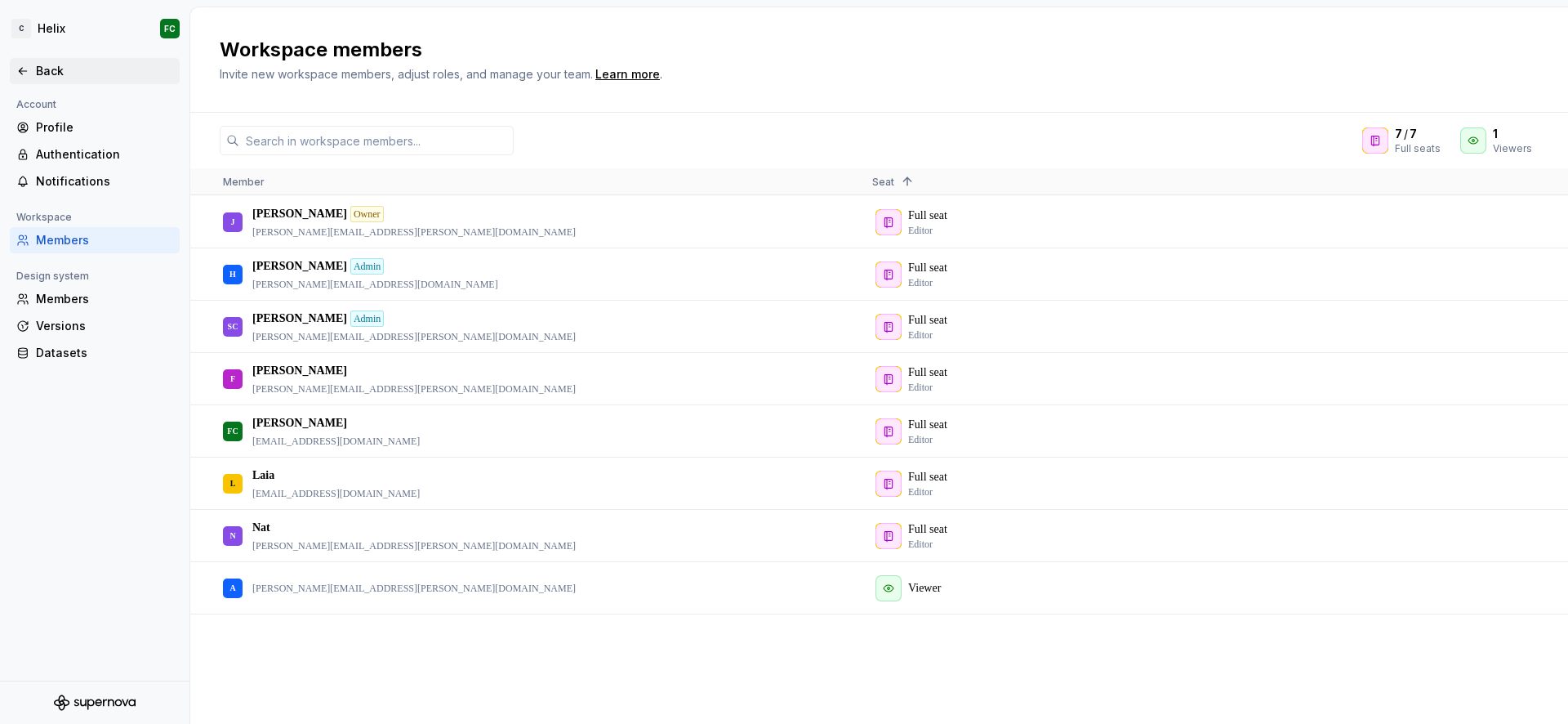
click at [57, 67] on div "Back" at bounding box center [105, 71] width 137 height 17
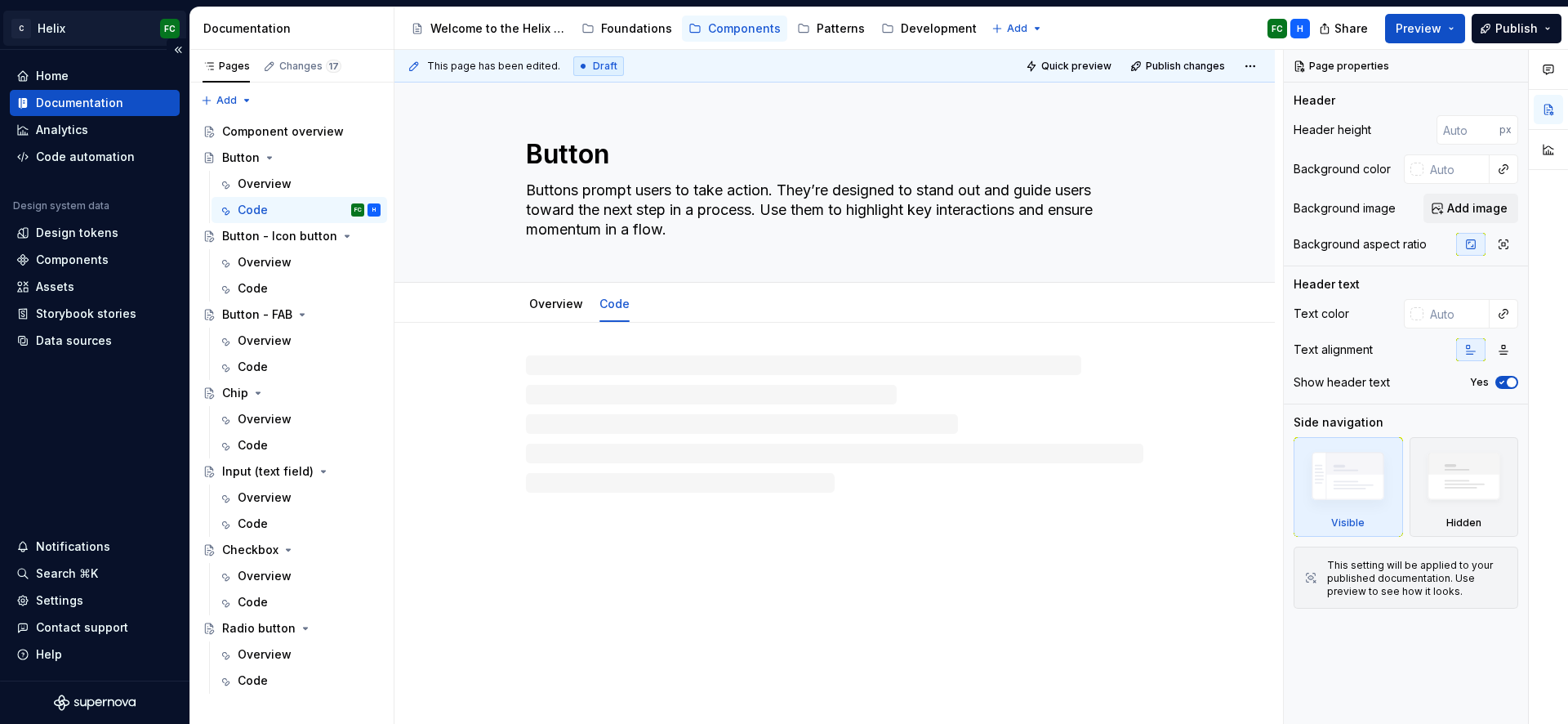
click at [52, 25] on html "C Helix FC Home Documentation Analytics Code automation Design system data Desi…" at bounding box center [784, 362] width 1568 height 724
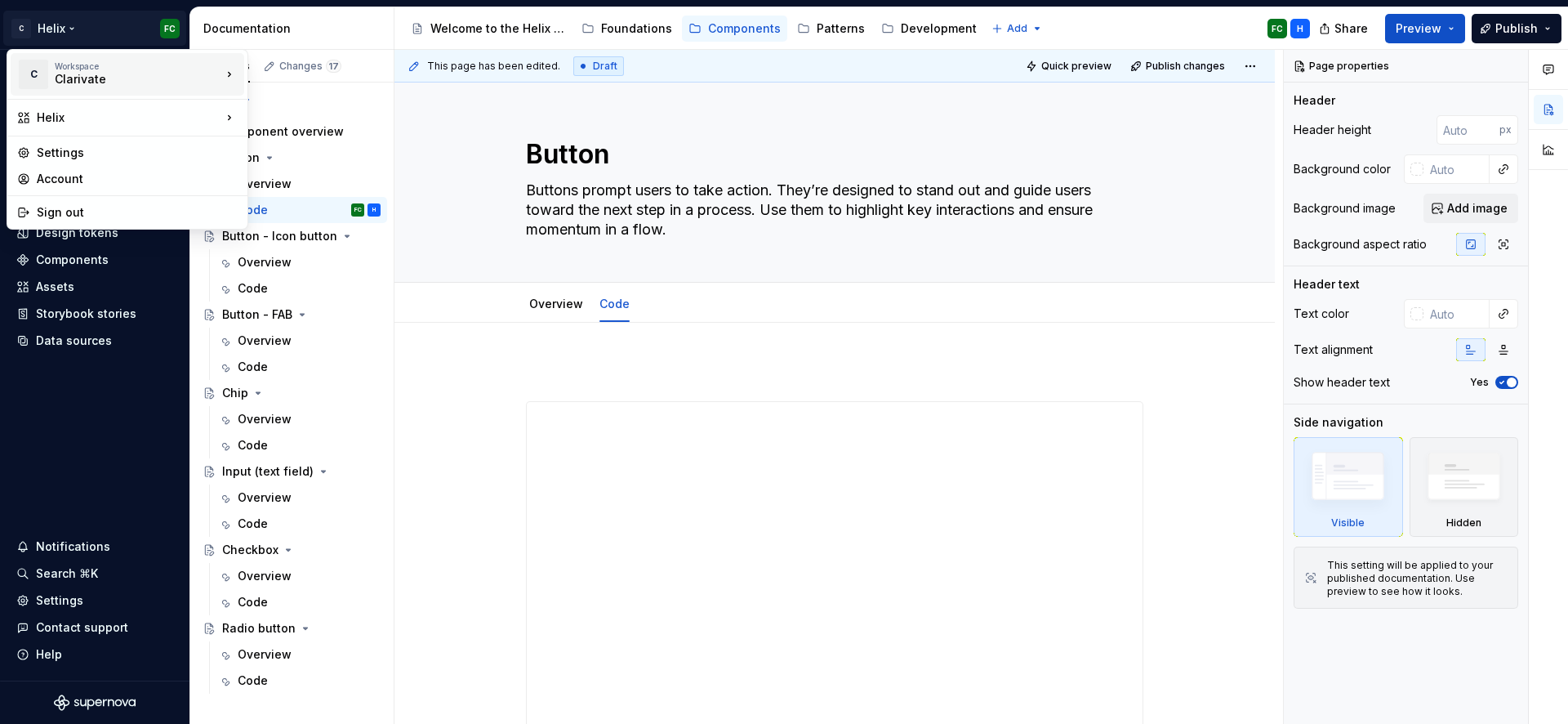
scroll to position [332, 0]
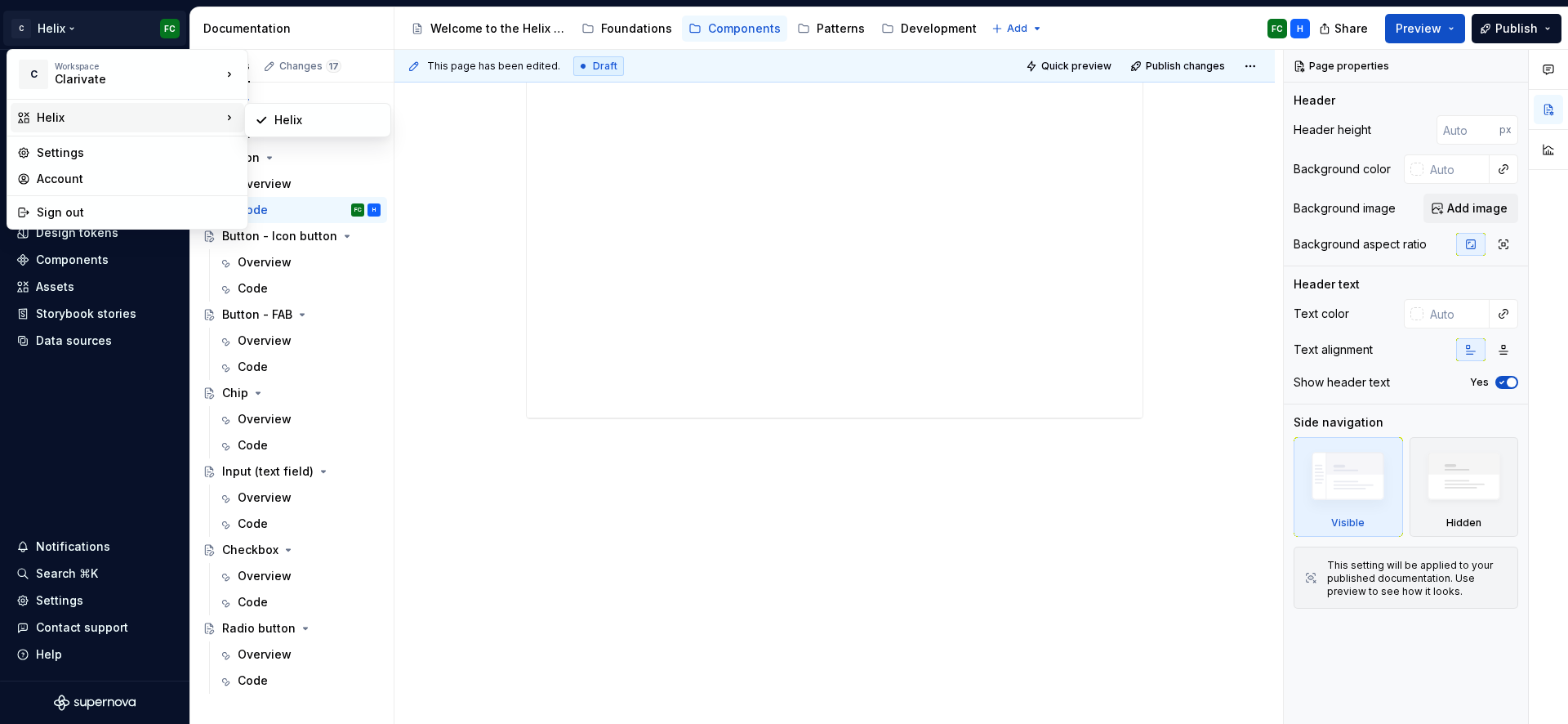
click at [45, 116] on div "Helix" at bounding box center [129, 118] width 185 height 17
click at [57, 155] on div "Settings" at bounding box center [137, 153] width 201 height 17
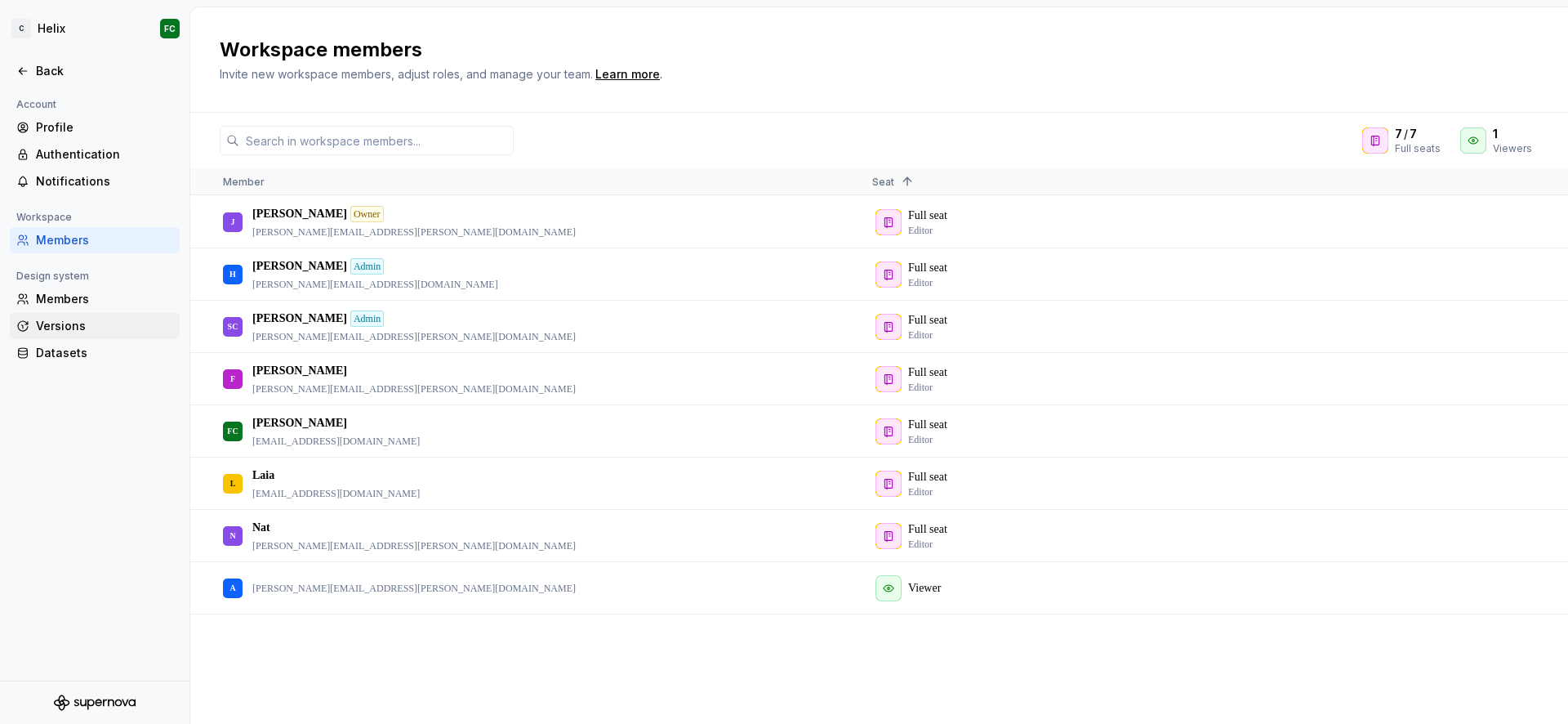
click at [81, 319] on div "Versions" at bounding box center [105, 325] width 137 height 17
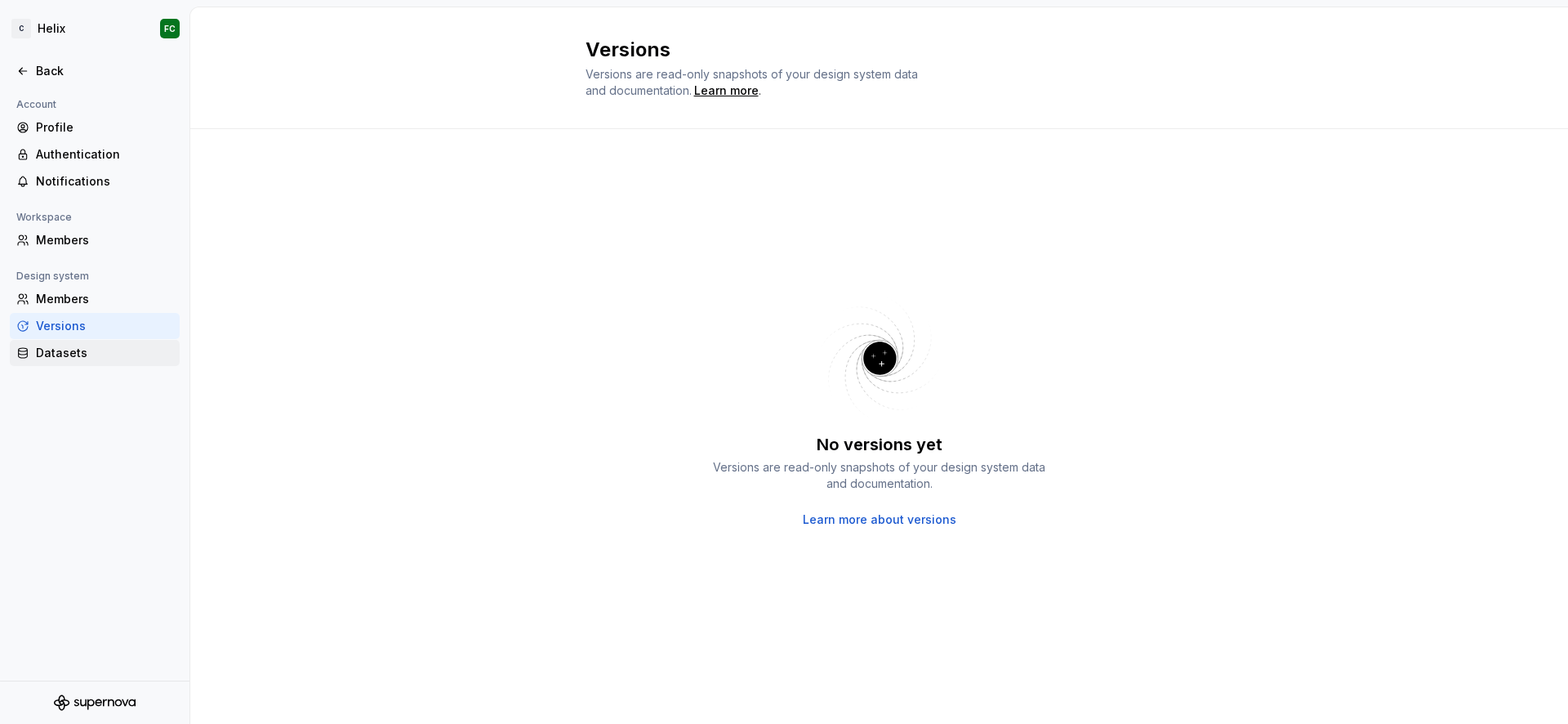
click at [60, 363] on div "Datasets" at bounding box center [94, 353] width 169 height 26
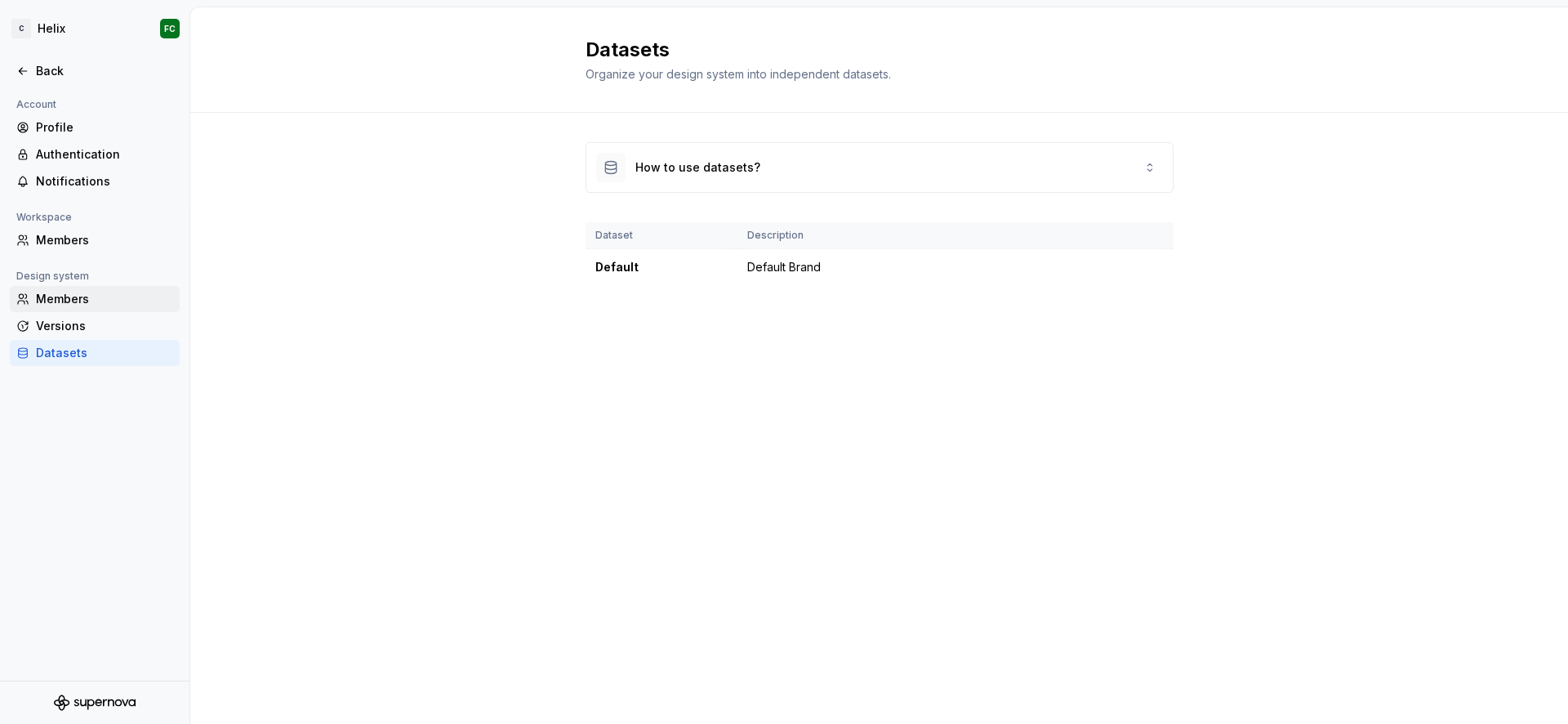
click at [50, 306] on div "Members" at bounding box center [105, 299] width 137 height 17
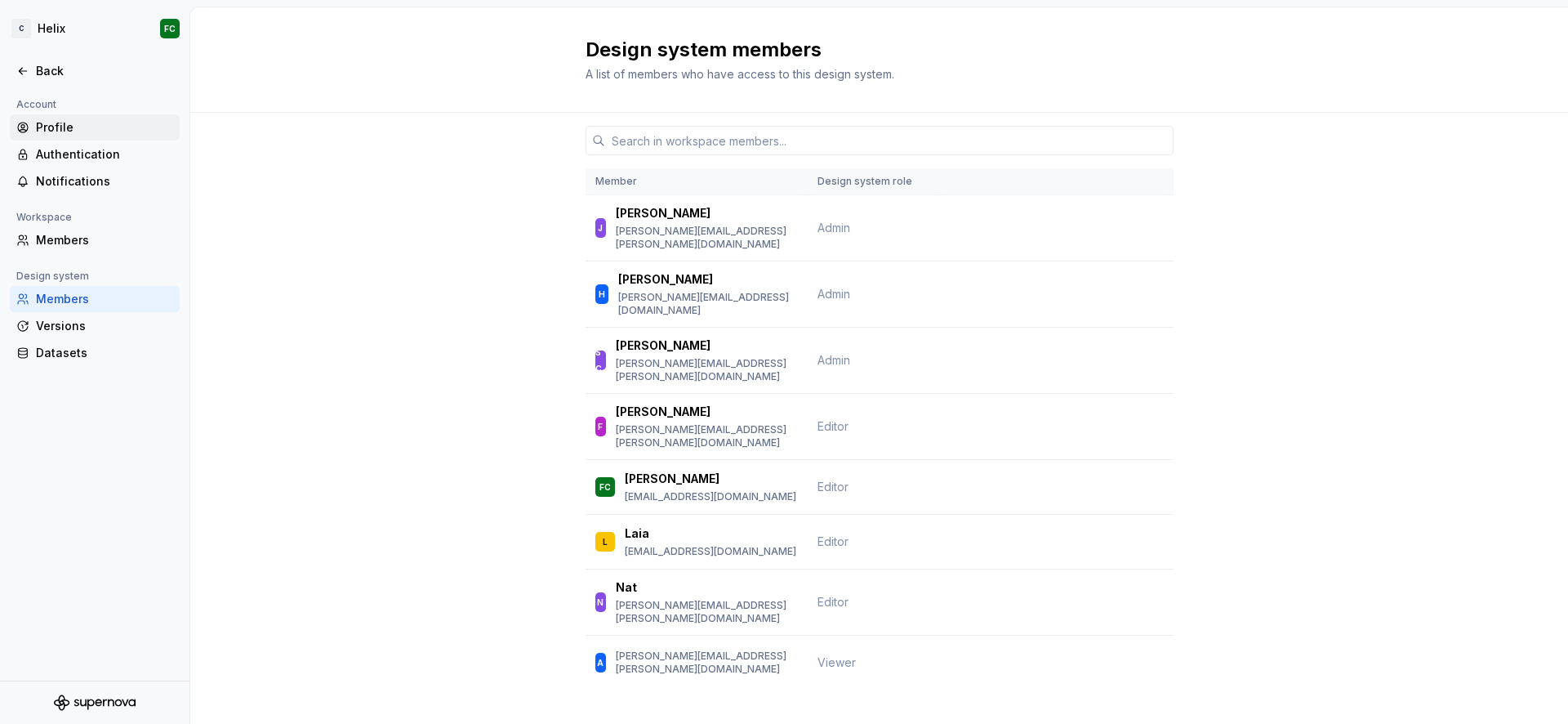
click at [65, 117] on div "Profile" at bounding box center [94, 127] width 169 height 26
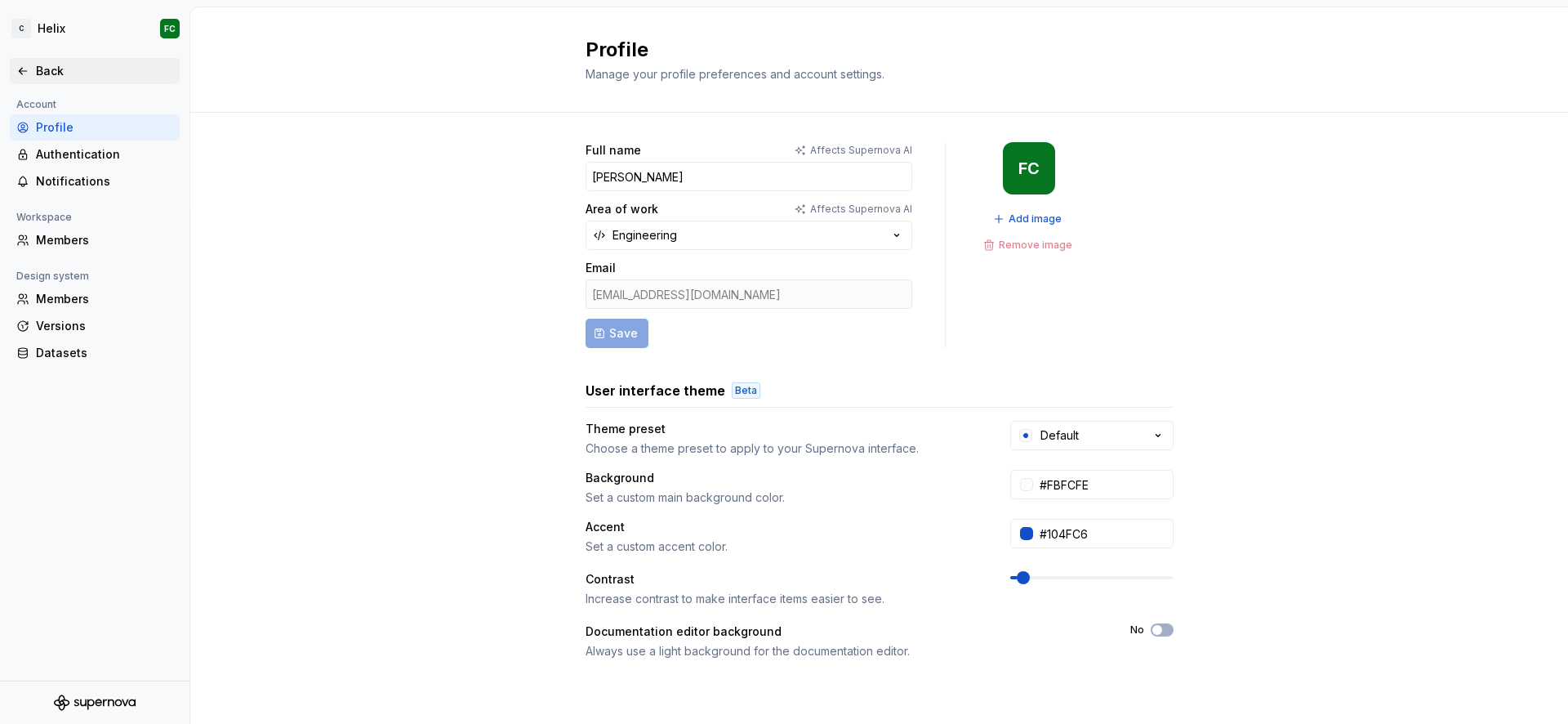
click at [67, 78] on div "Back" at bounding box center [105, 71] width 137 height 17
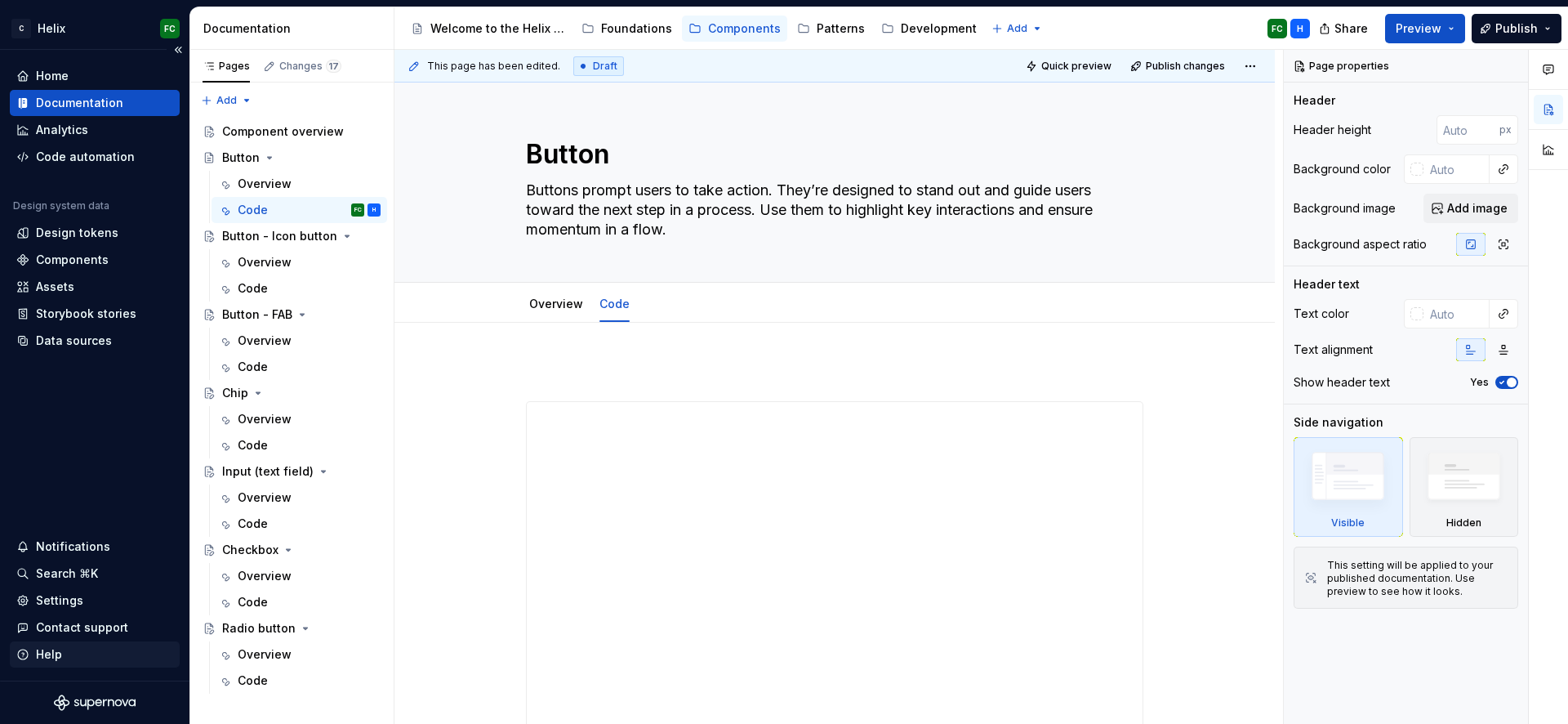
click at [72, 652] on div "Help" at bounding box center [95, 654] width 157 height 17
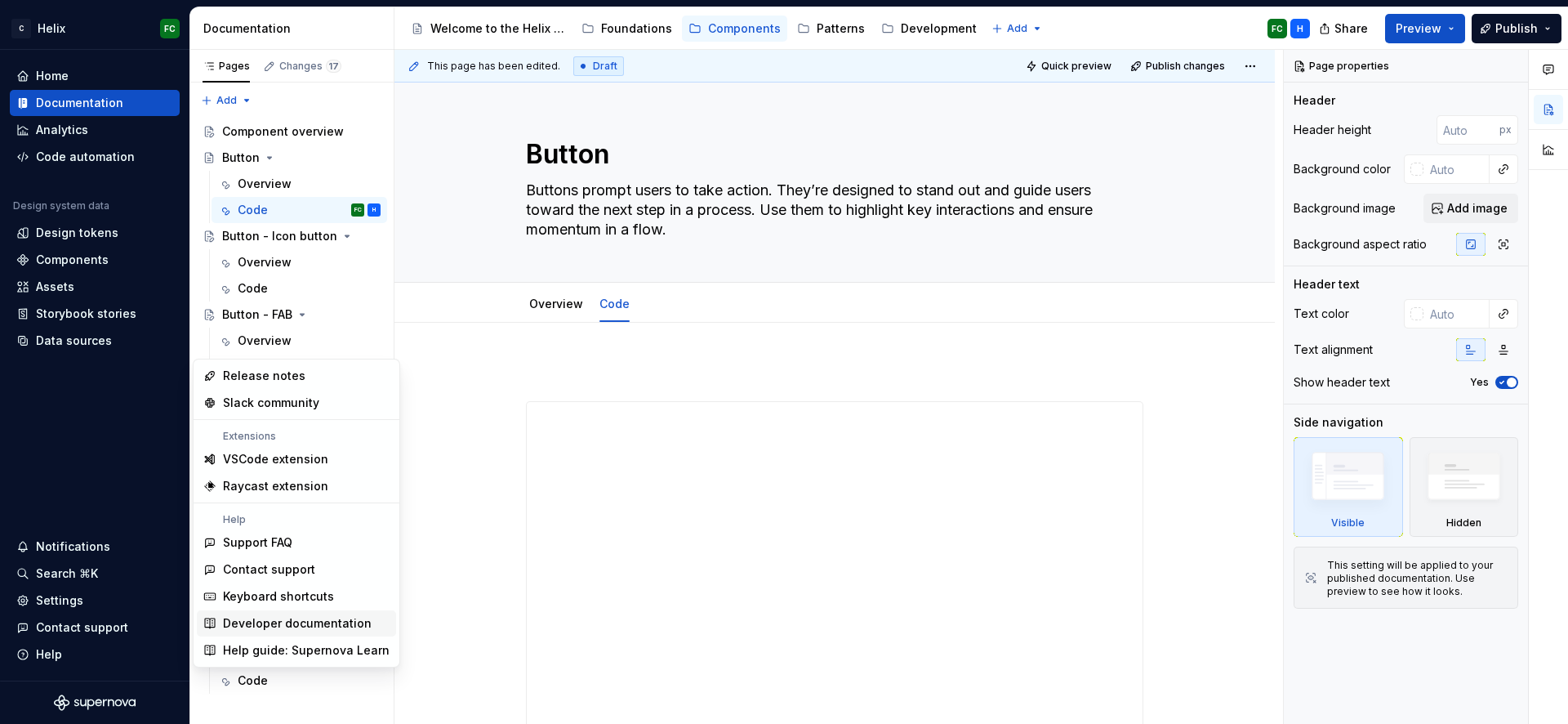
click at [291, 627] on div "Developer documentation" at bounding box center [298, 623] width 149 height 17
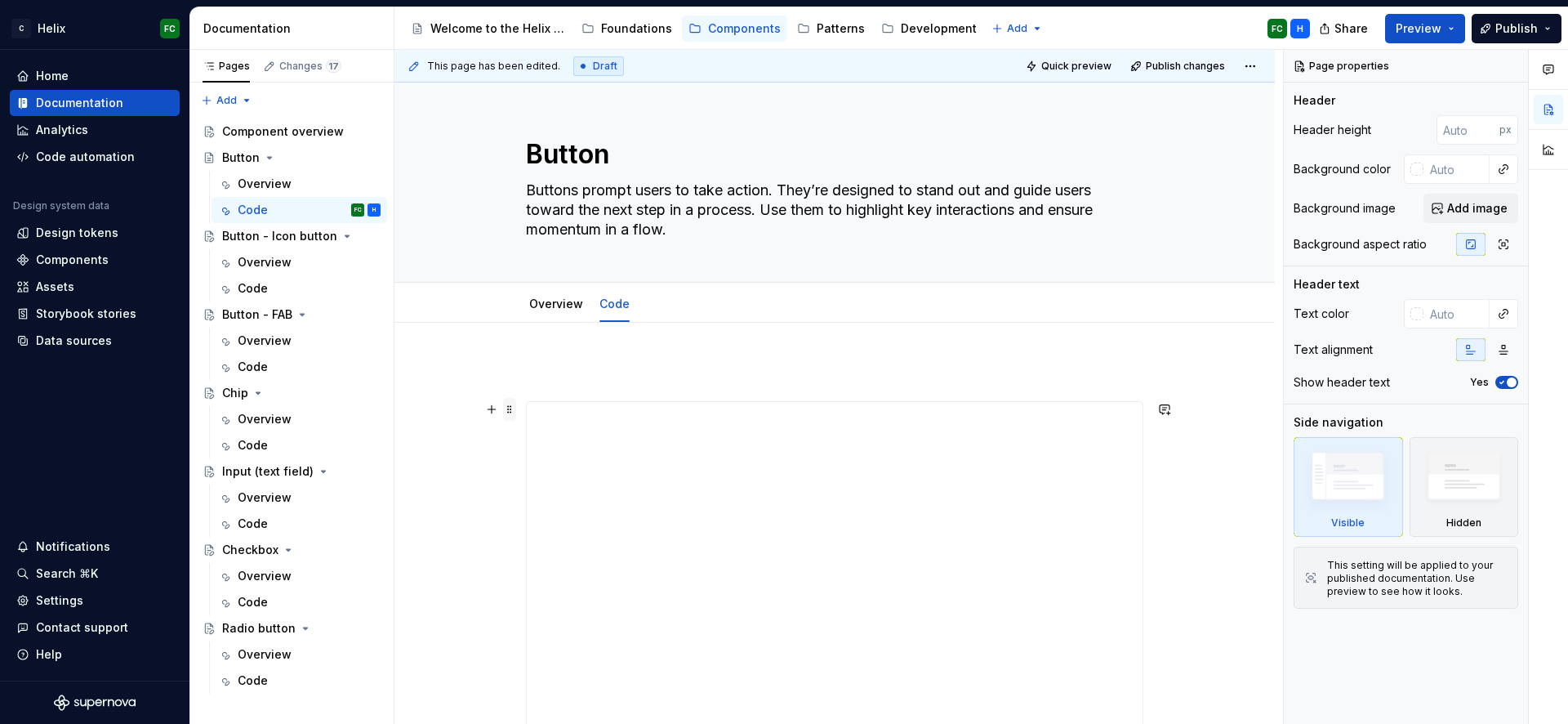
click at [509, 410] on span at bounding box center [509, 409] width 13 height 23
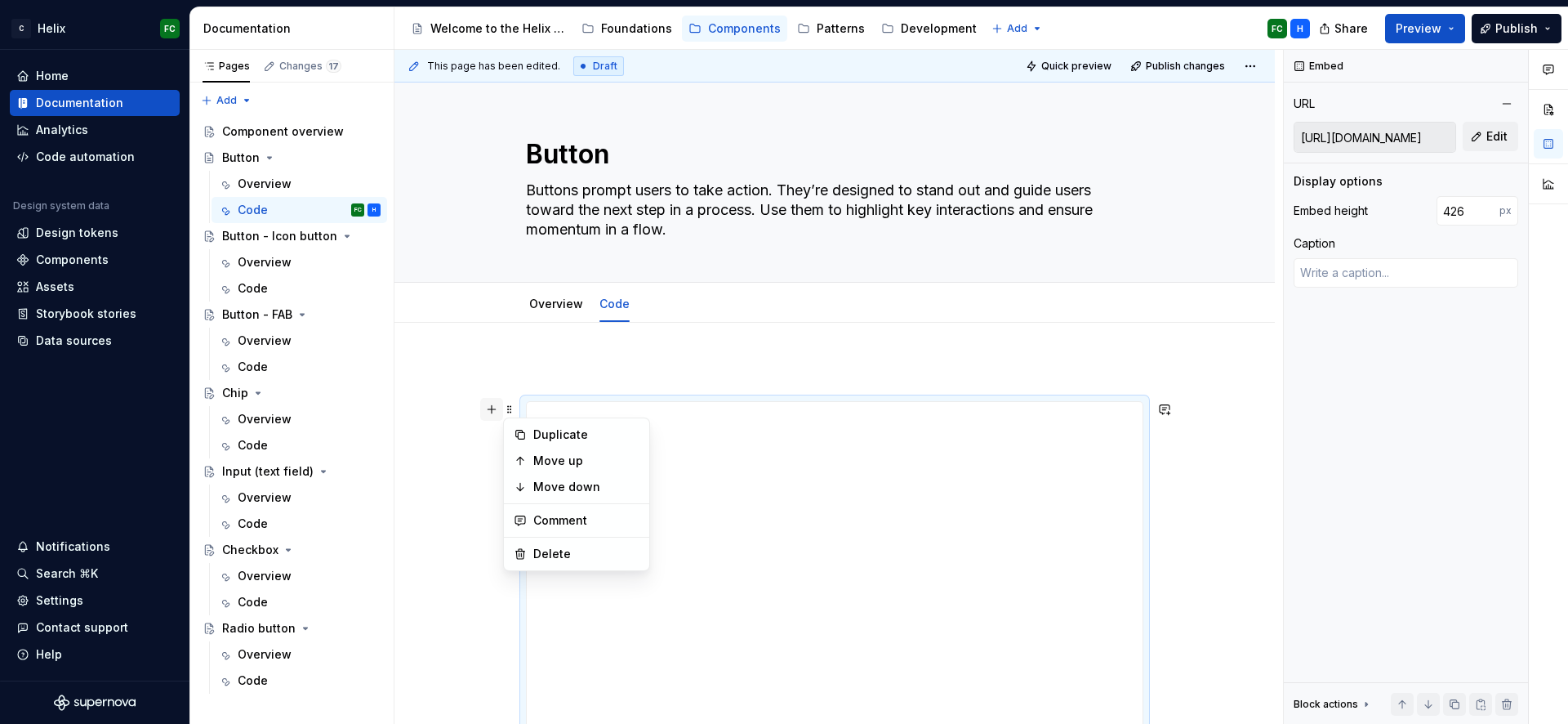
click at [494, 411] on div "**********" at bounding box center [834, 690] width 880 height 735
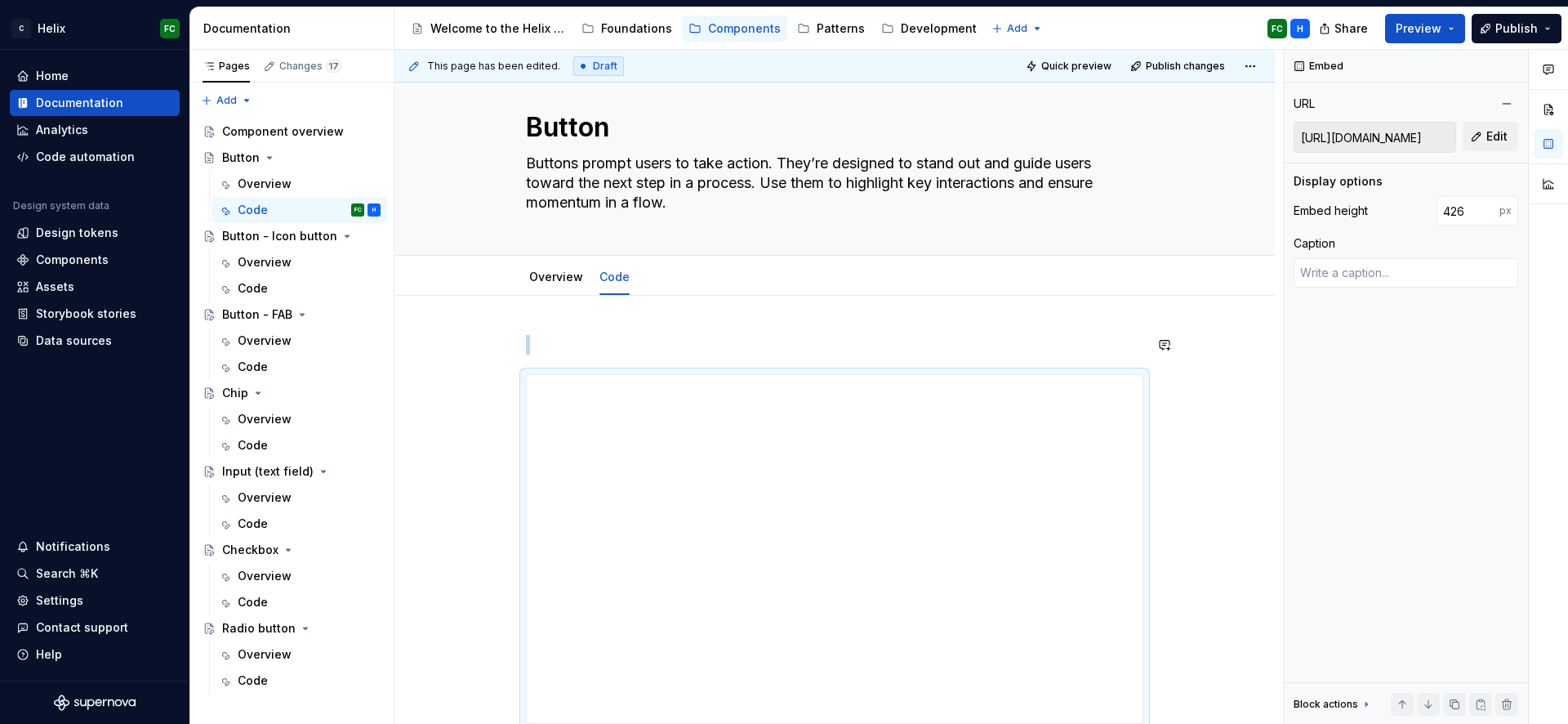
click at [602, 328] on div "**********" at bounding box center [834, 663] width 880 height 735
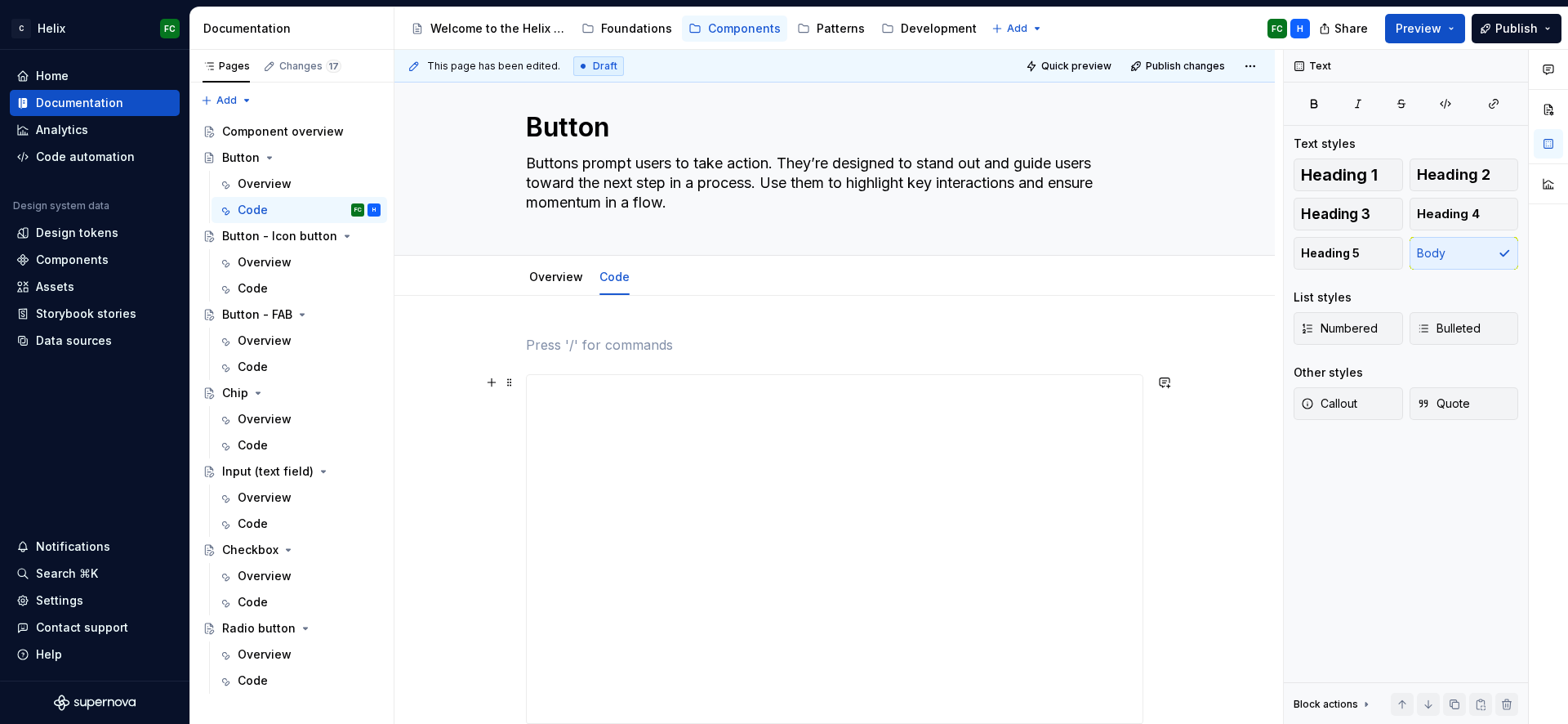
click at [1254, 432] on div "**********" at bounding box center [834, 663] width 880 height 735
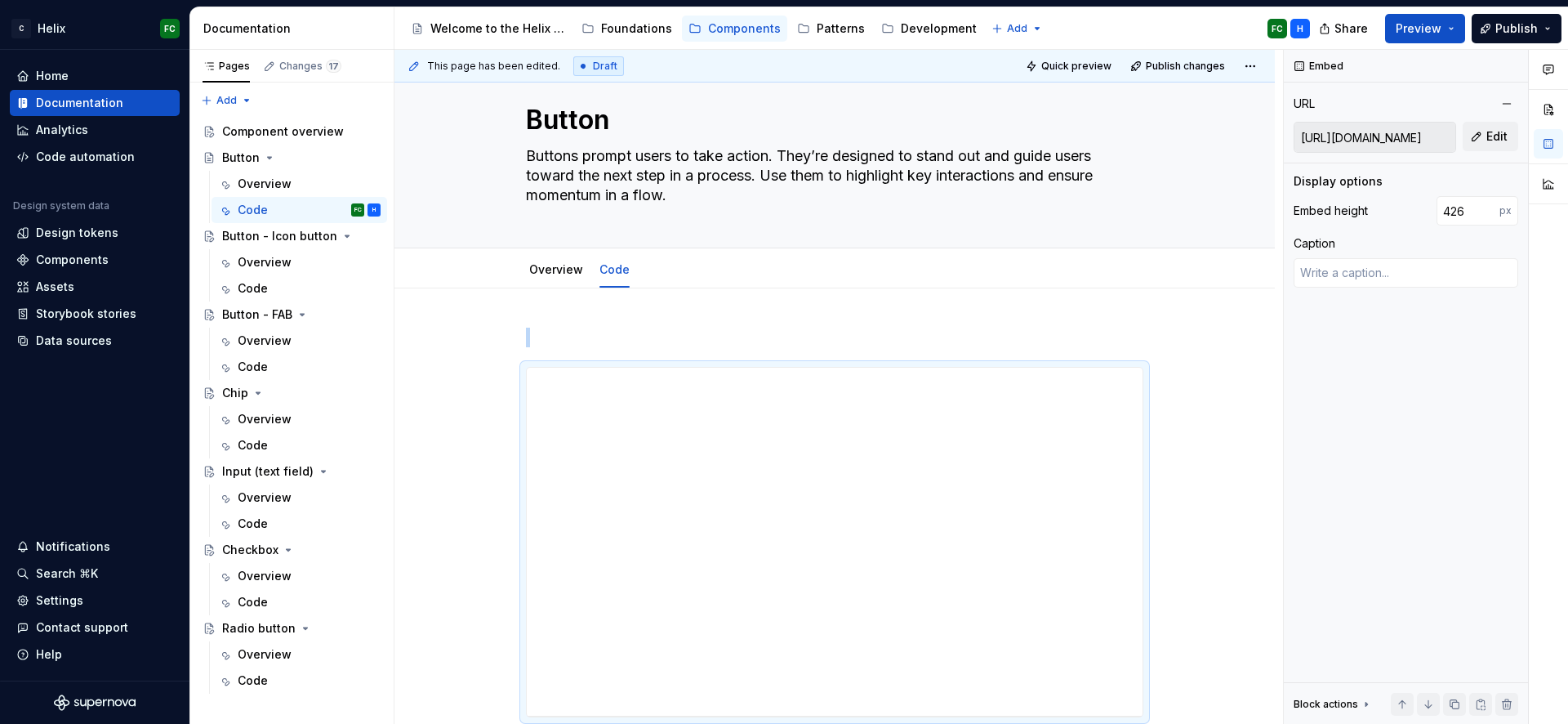
scroll to position [47, 0]
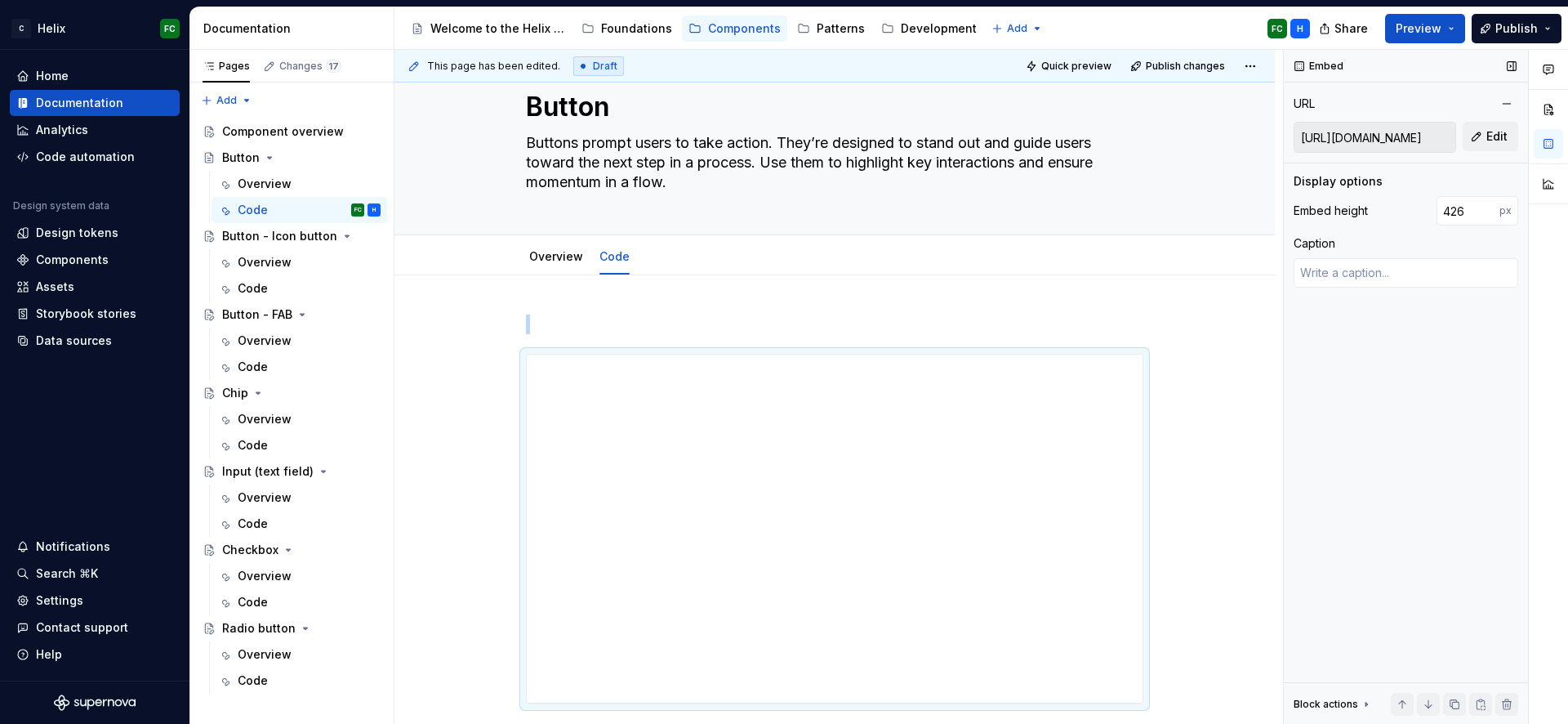
drag, startPoint x: 1283, startPoint y: 401, endPoint x: 1305, endPoint y: 545, distance: 145.7
click at [1306, 546] on div "Embed URL [URL][DOMAIN_NAME] Edit Display options Embed height 426 px Caption B…" at bounding box center [1405, 387] width 244 height 675
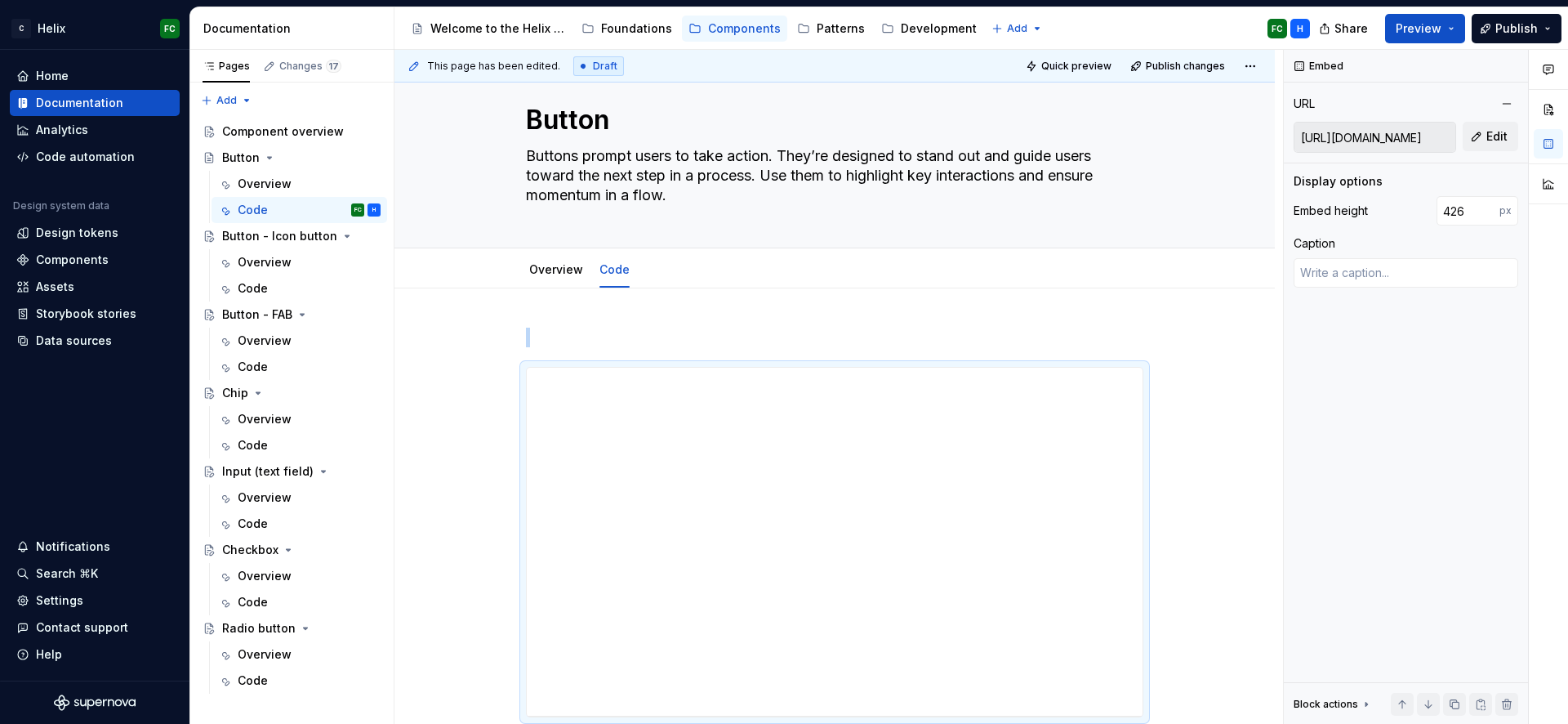
scroll to position [0, 0]
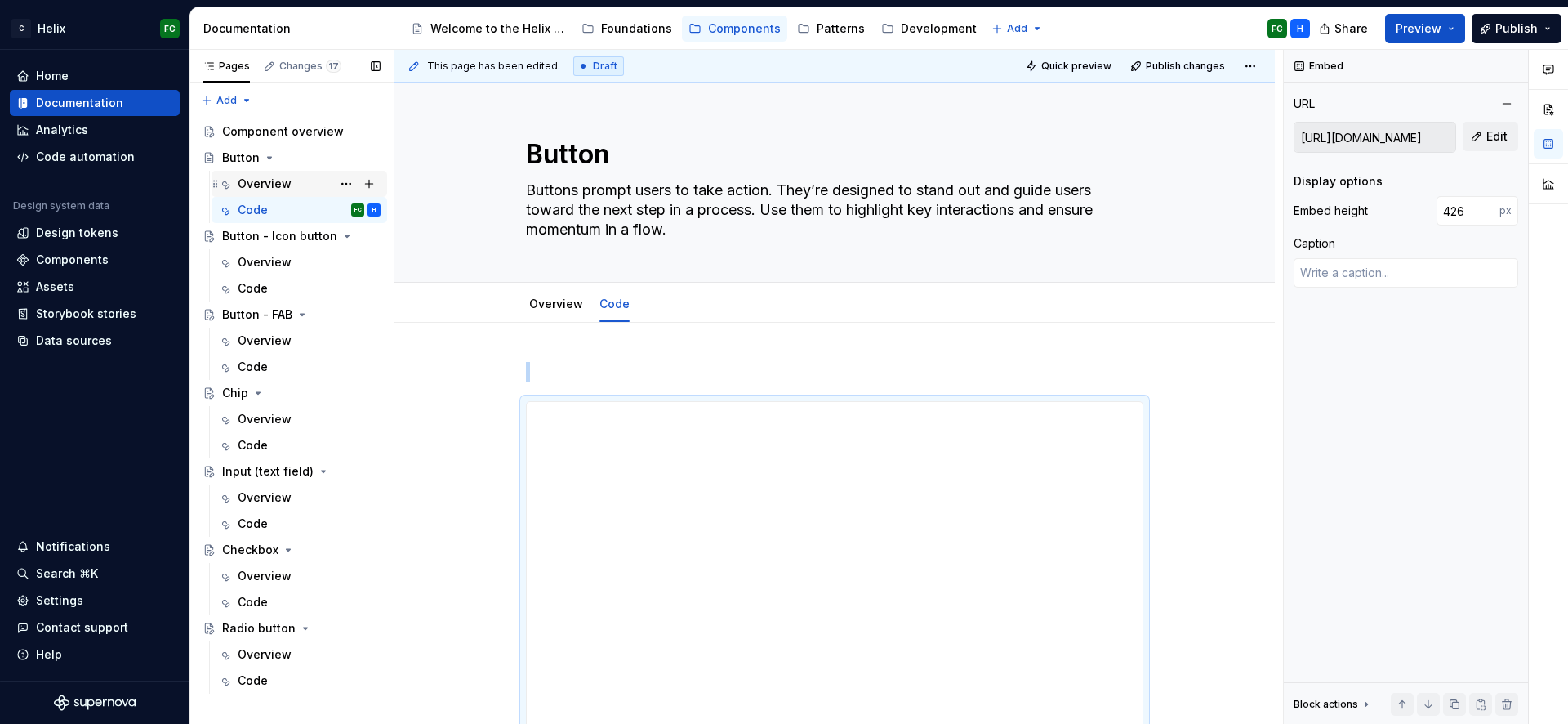
click at [265, 191] on div "Overview" at bounding box center [264, 183] width 54 height 17
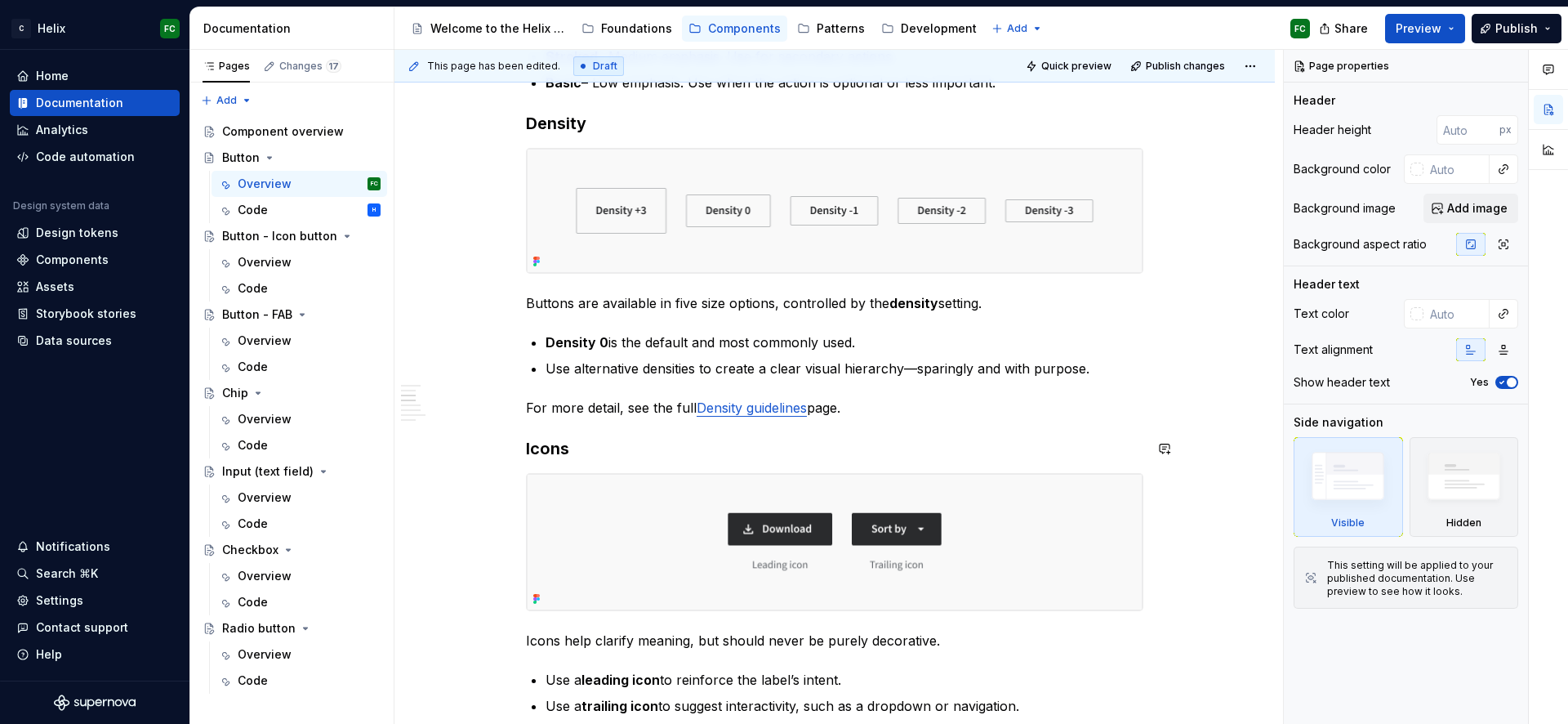
scroll to position [1356, 0]
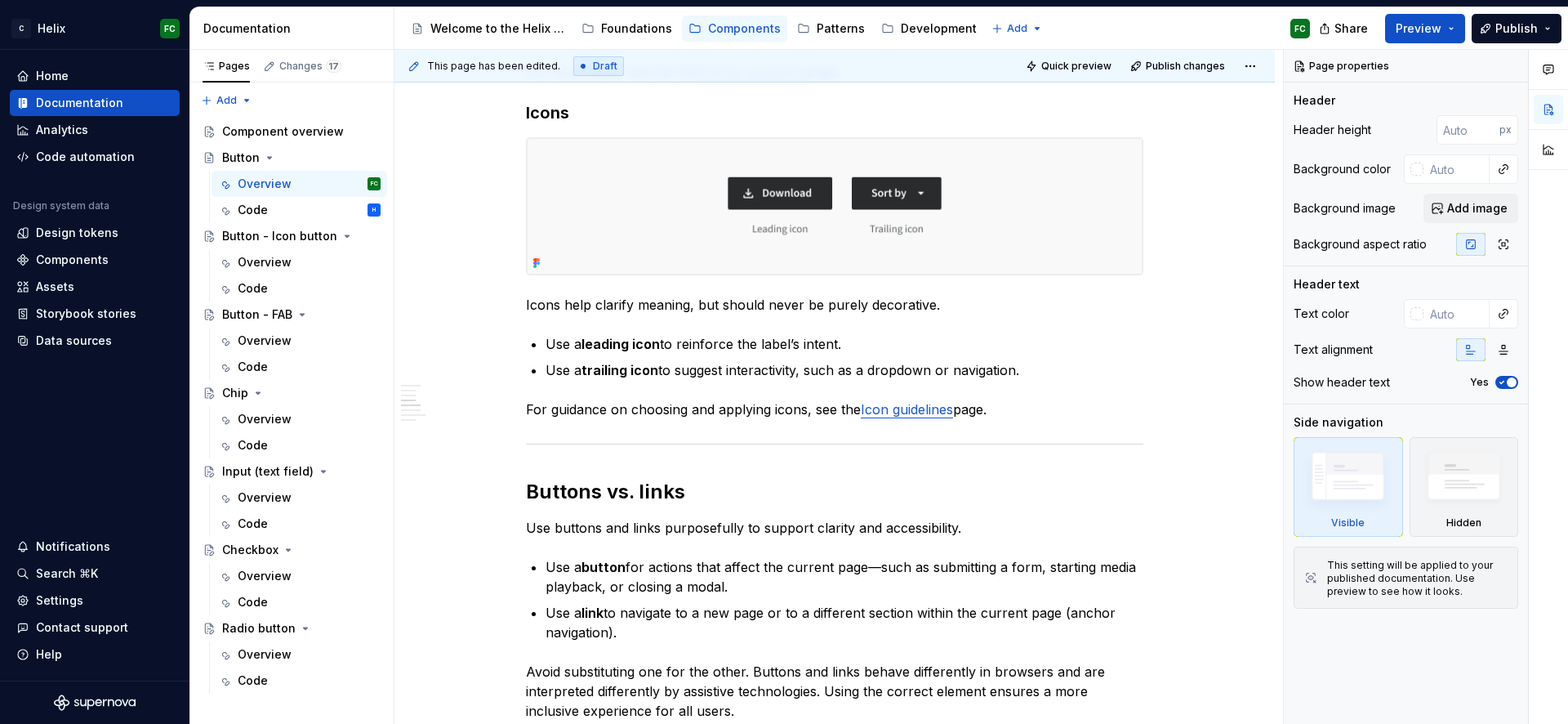
type textarea "*"
